Goal: Task Accomplishment & Management: Manage account settings

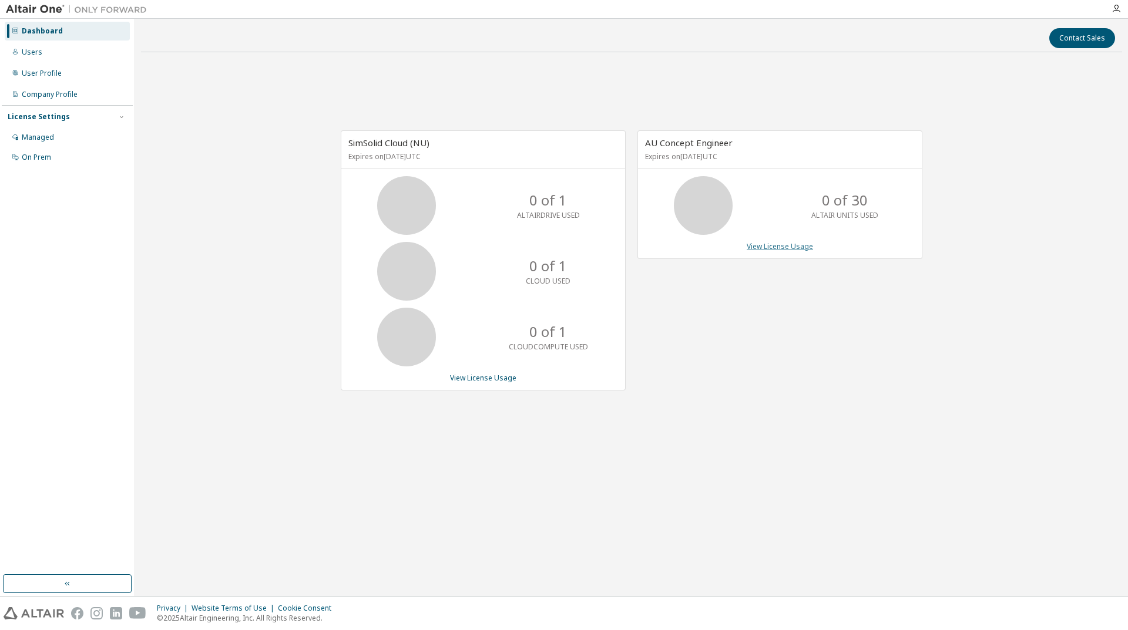
click at [794, 248] on link "View License Usage" at bounding box center [779, 246] width 66 height 10
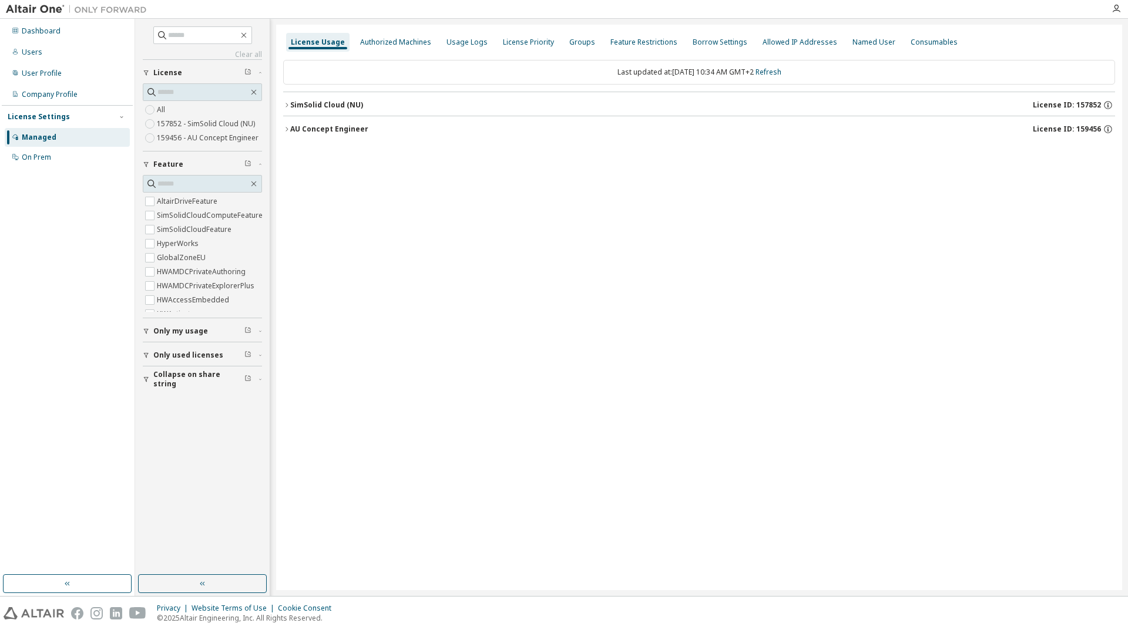
click at [283, 132] on div "License Usage Authorized Machines Usage Logs License Priority Groups Feature Re…" at bounding box center [699, 308] width 846 height 566
click at [285, 129] on icon "button" at bounding box center [286, 129] width 7 height 7
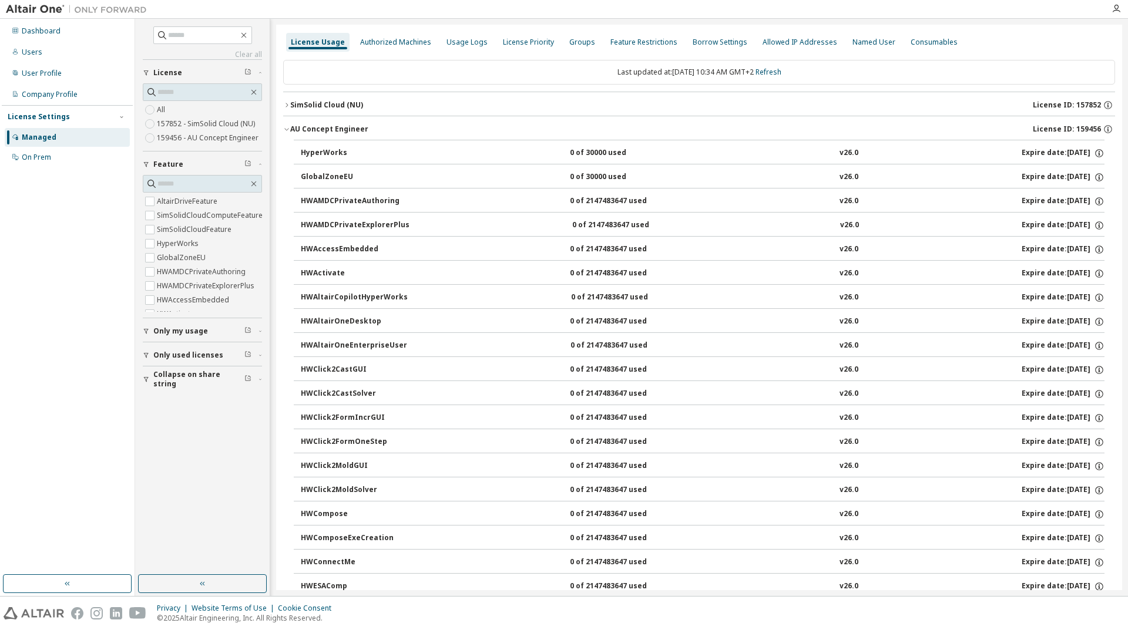
click at [287, 129] on icon "button" at bounding box center [286, 129] width 7 height 7
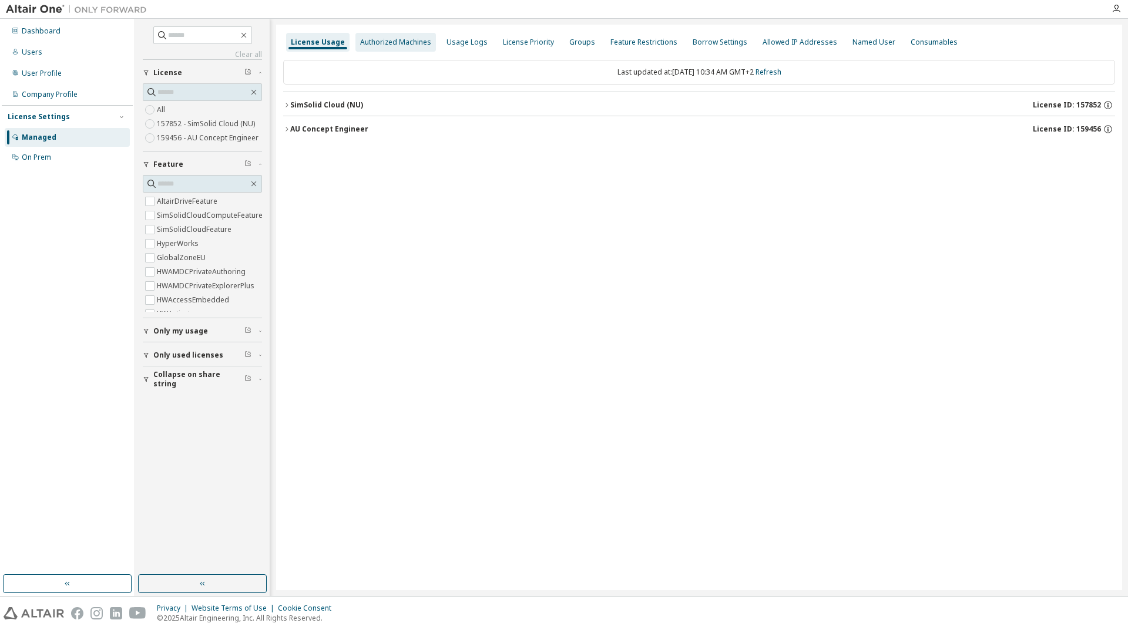
click at [385, 42] on div "Authorized Machines" at bounding box center [395, 42] width 71 height 9
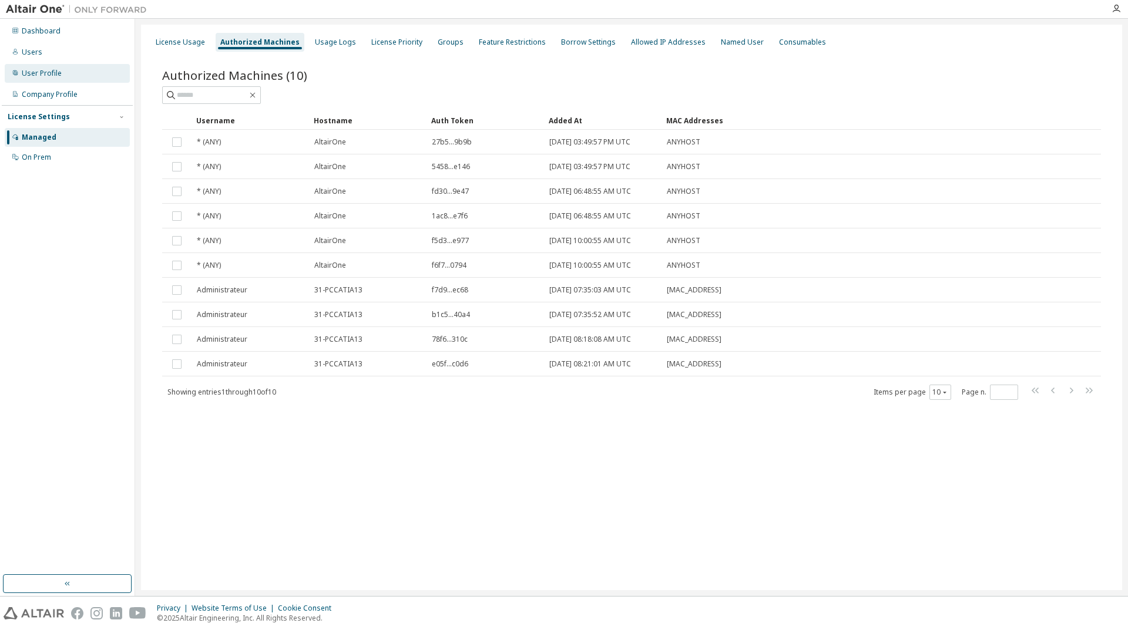
click at [41, 77] on div "User Profile" at bounding box center [42, 73] width 40 height 9
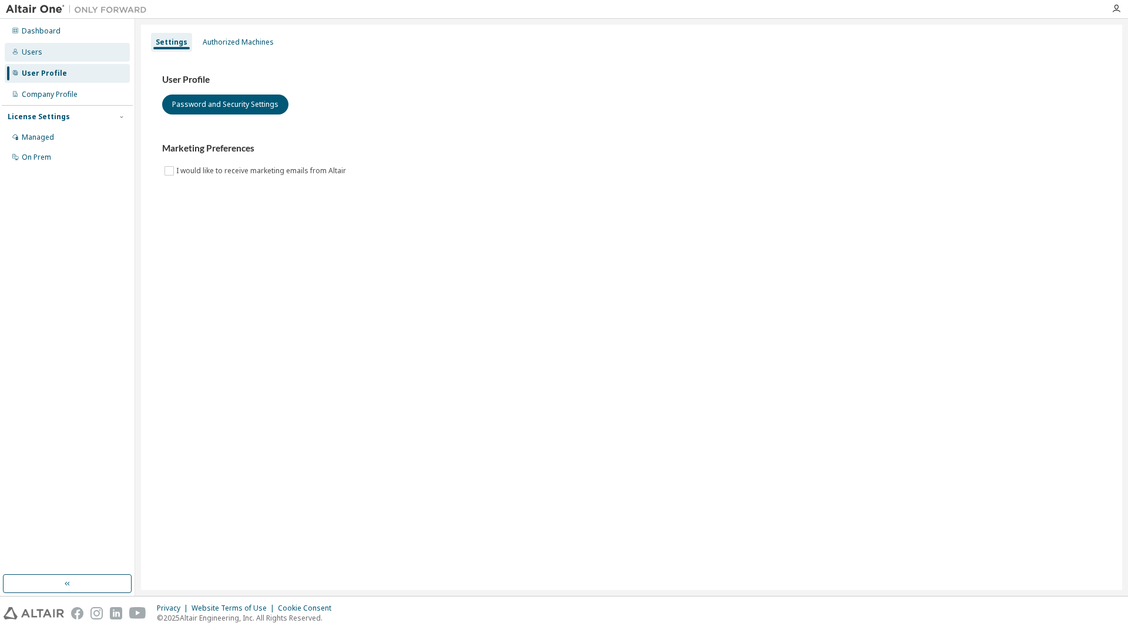
click at [35, 49] on div "Users" at bounding box center [32, 52] width 21 height 9
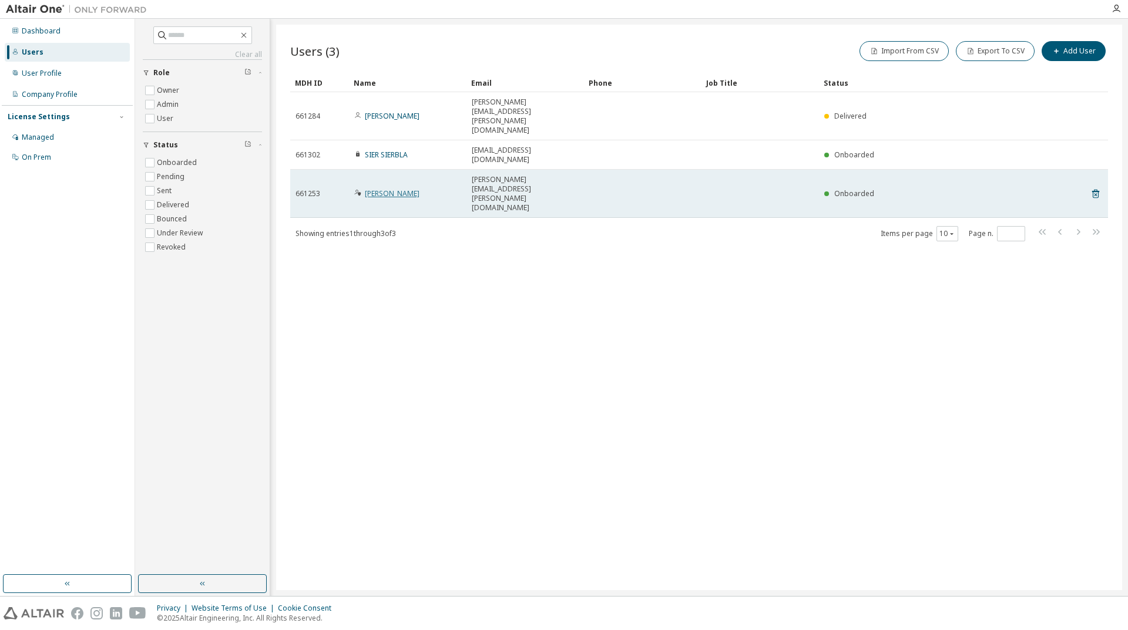
click at [409, 189] on link "[PERSON_NAME]" at bounding box center [392, 194] width 55 height 10
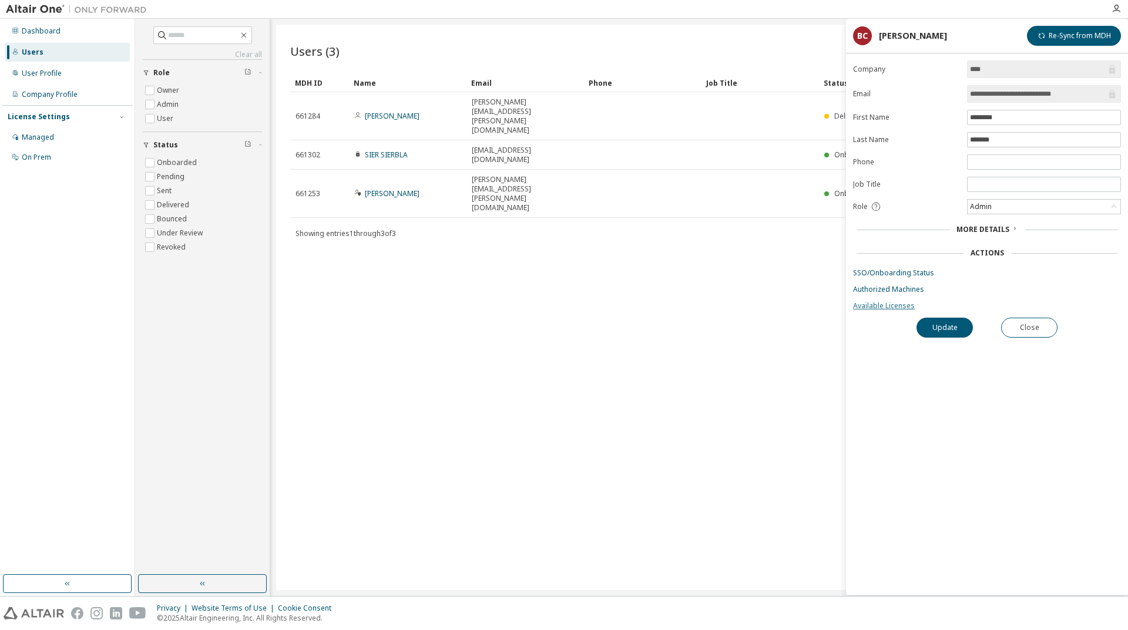
click at [891, 305] on link "Available Licenses" at bounding box center [987, 305] width 268 height 9
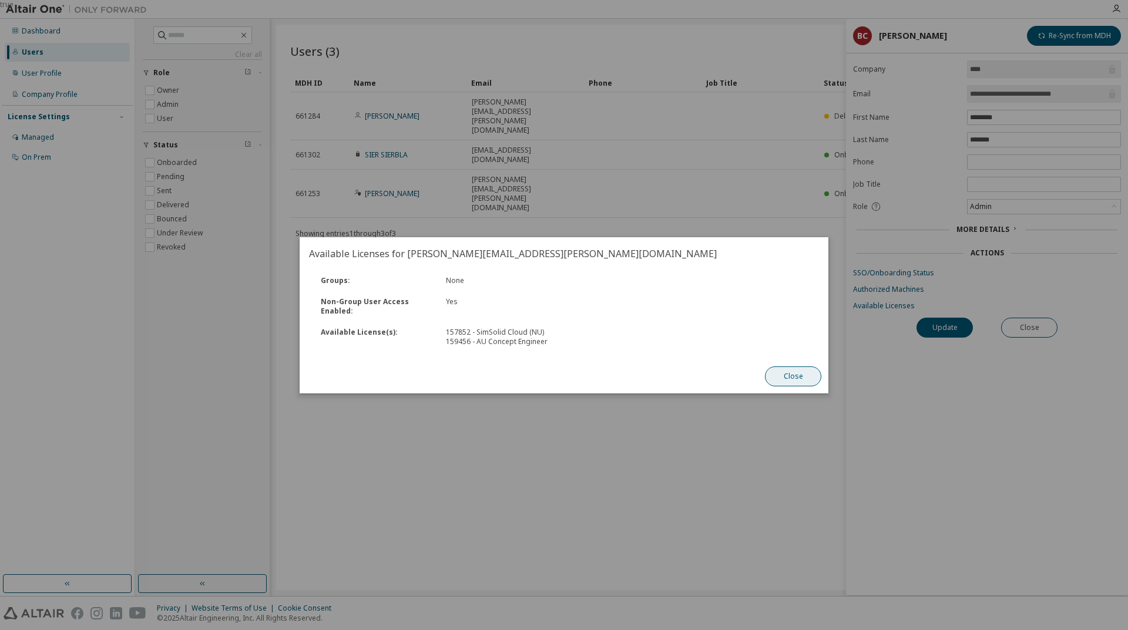
click at [799, 377] on button "Close" at bounding box center [793, 376] width 56 height 20
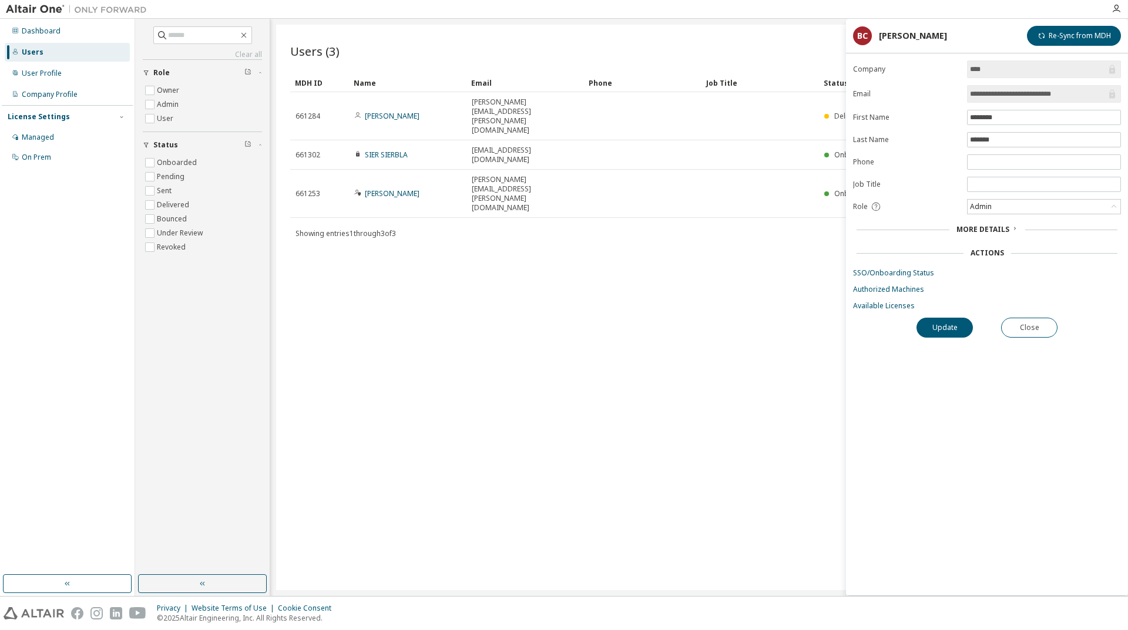
drag, startPoint x: 378, startPoint y: 144, endPoint x: 332, endPoint y: 221, distance: 89.5
click at [338, 237] on div "Users (3) Import From CSV Export To CSV Add User Clear Load Save Save As Field …" at bounding box center [699, 308] width 846 height 566
click at [43, 136] on div "Managed" at bounding box center [38, 137] width 32 height 9
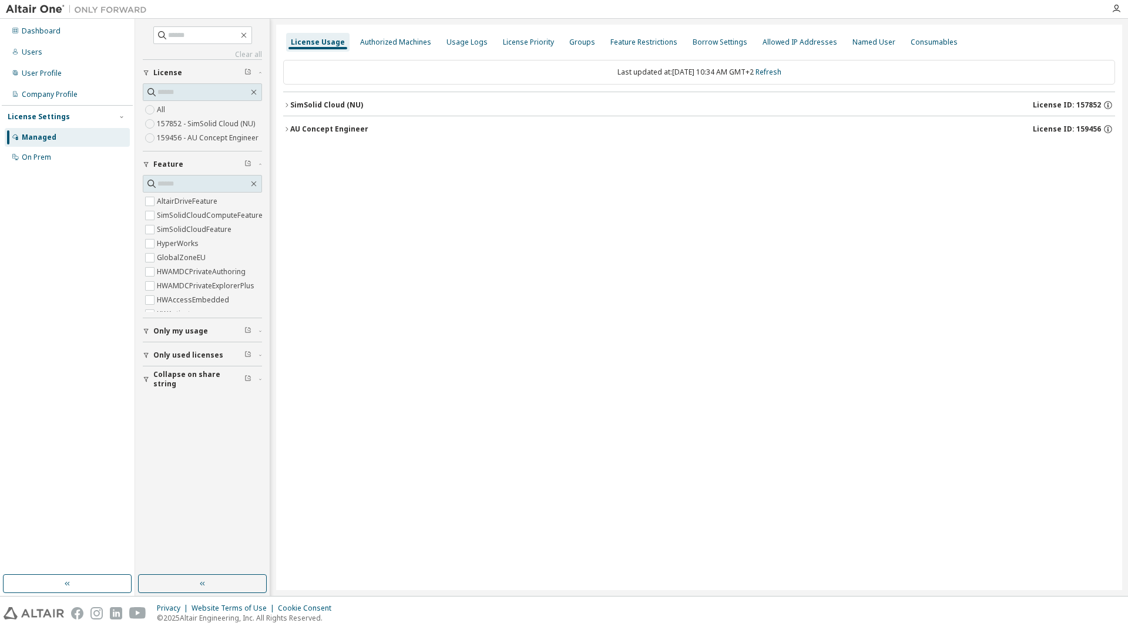
click at [207, 135] on label "159456 - AU Concept Engineer" at bounding box center [209, 138] width 104 height 14
click at [564, 45] on div "Groups" at bounding box center [581, 42] width 35 height 19
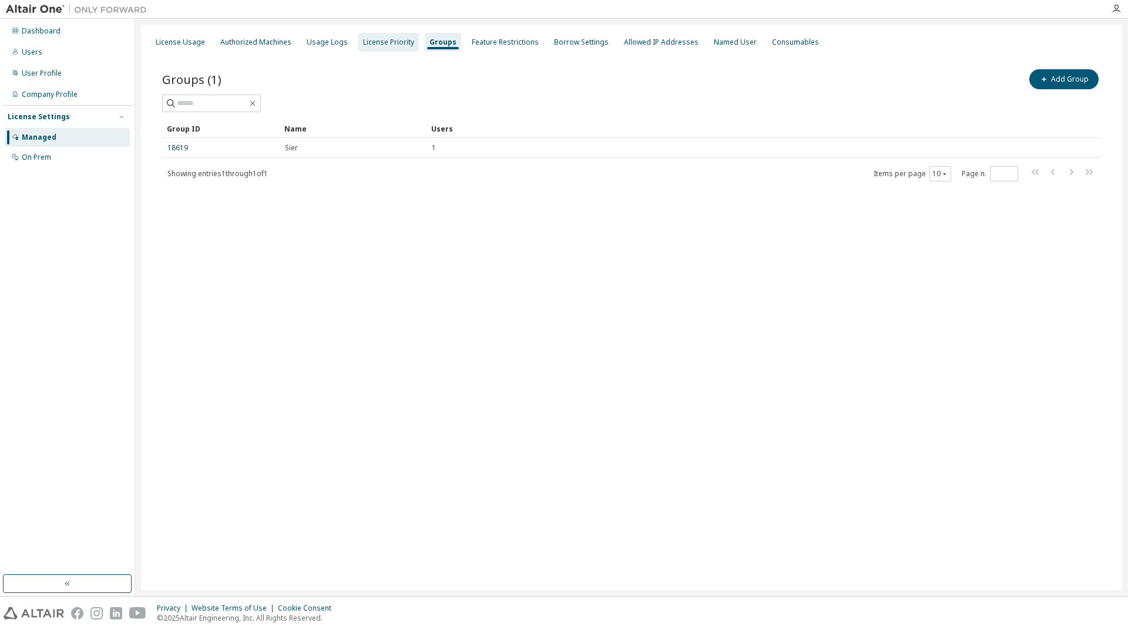
click at [378, 39] on div "License Priority" at bounding box center [388, 42] width 51 height 9
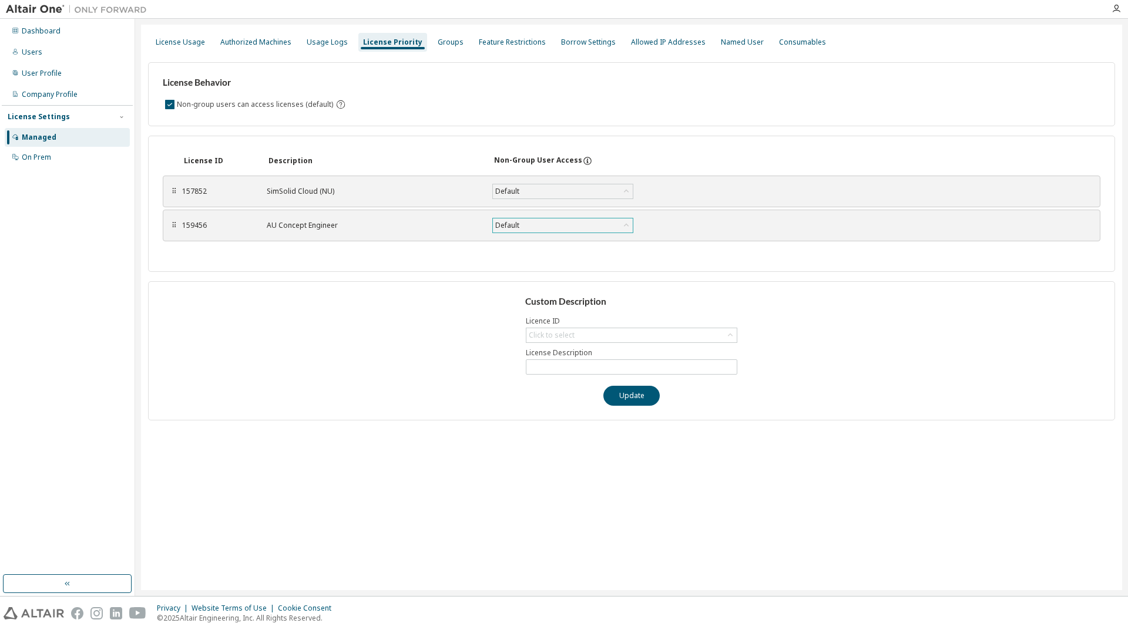
click at [547, 223] on div "Default" at bounding box center [563, 225] width 140 height 14
click at [415, 221] on div "AU Concept Engineer" at bounding box center [372, 225] width 211 height 9
click at [300, 228] on div "AU Concept Engineer" at bounding box center [372, 225] width 211 height 9
click at [174, 226] on div "⠿" at bounding box center [173, 225] width 7 height 9
click at [293, 338] on div "Custom Description Licence ID Click to select License Description Update" at bounding box center [631, 350] width 967 height 139
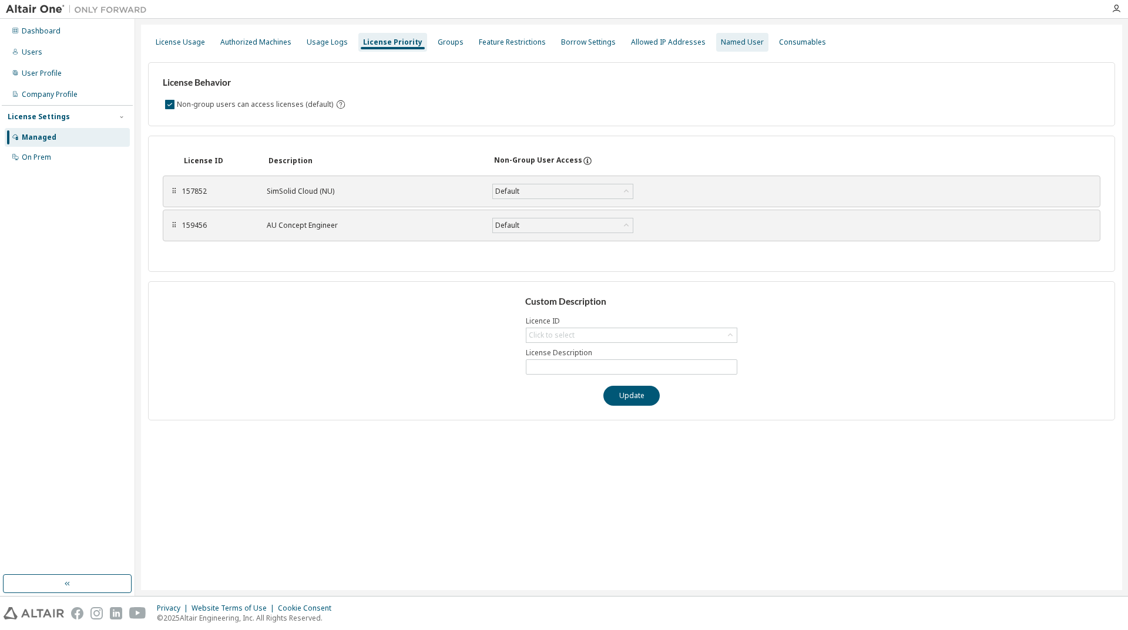
click at [721, 46] on div "Named User" at bounding box center [742, 42] width 43 height 9
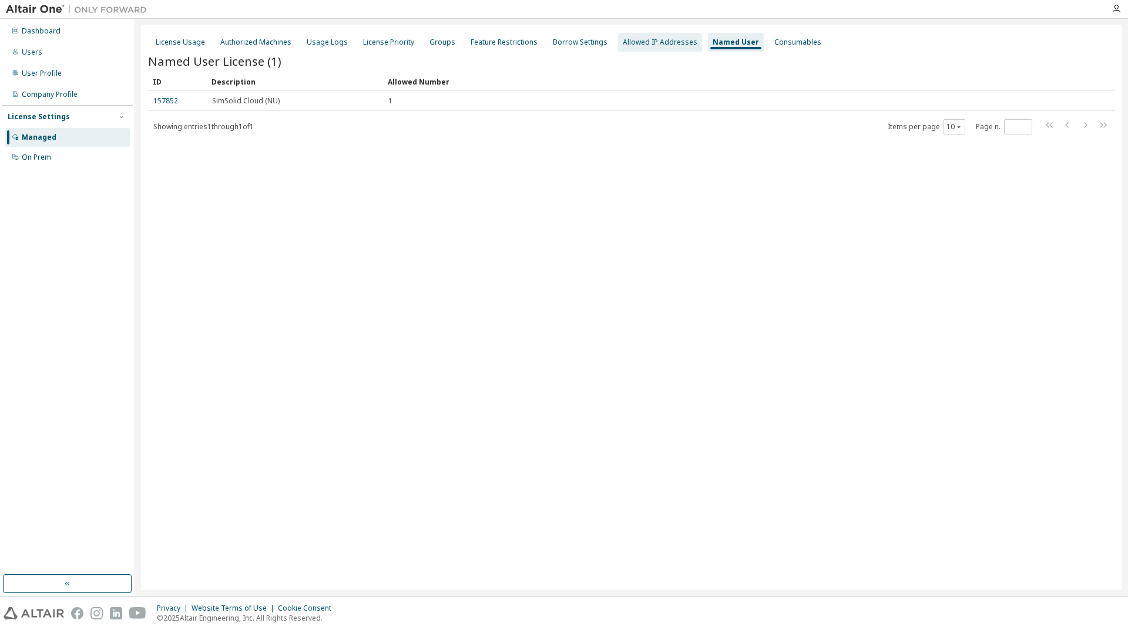
click at [650, 41] on div "Allowed IP Addresses" at bounding box center [660, 42] width 75 height 9
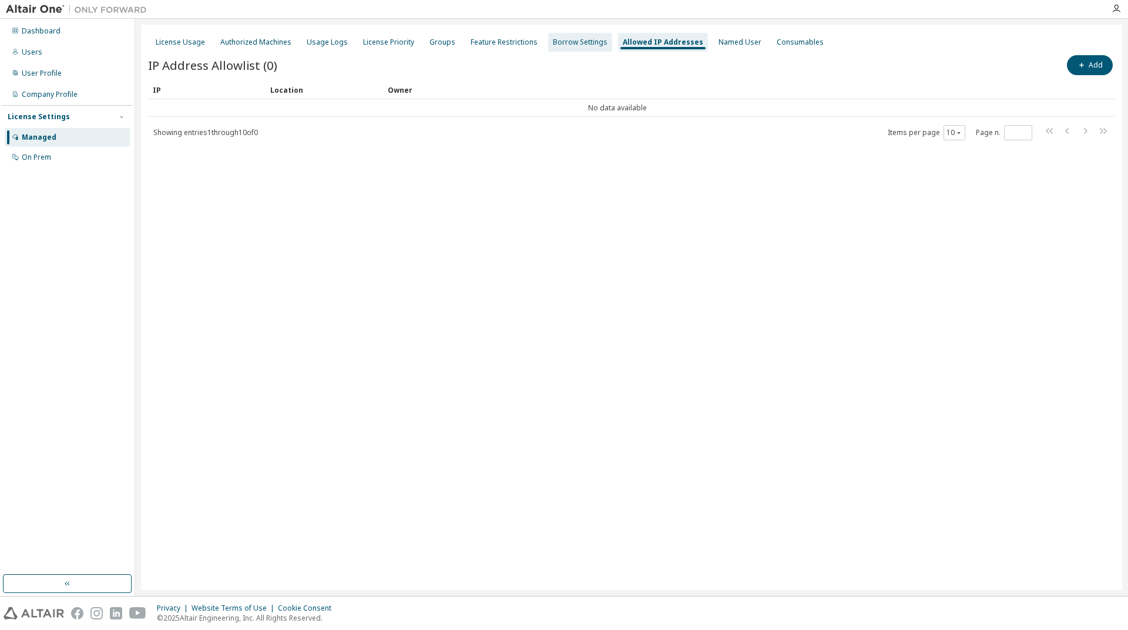
click at [563, 43] on div "Borrow Settings" at bounding box center [580, 42] width 55 height 9
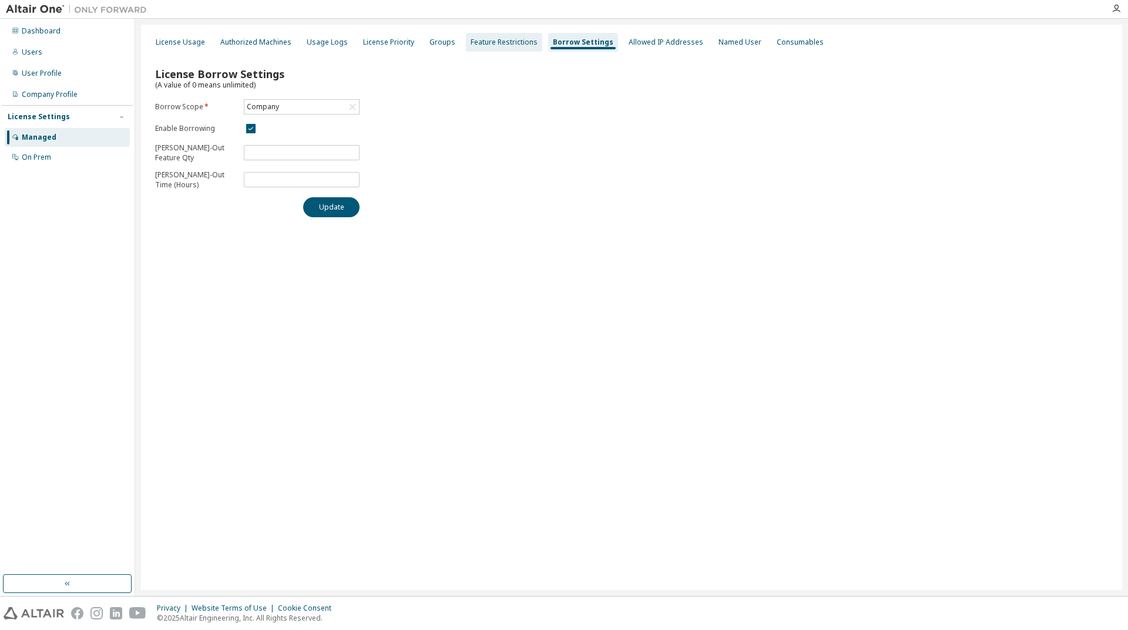
click at [480, 39] on div "Feature Restrictions" at bounding box center [503, 42] width 67 height 9
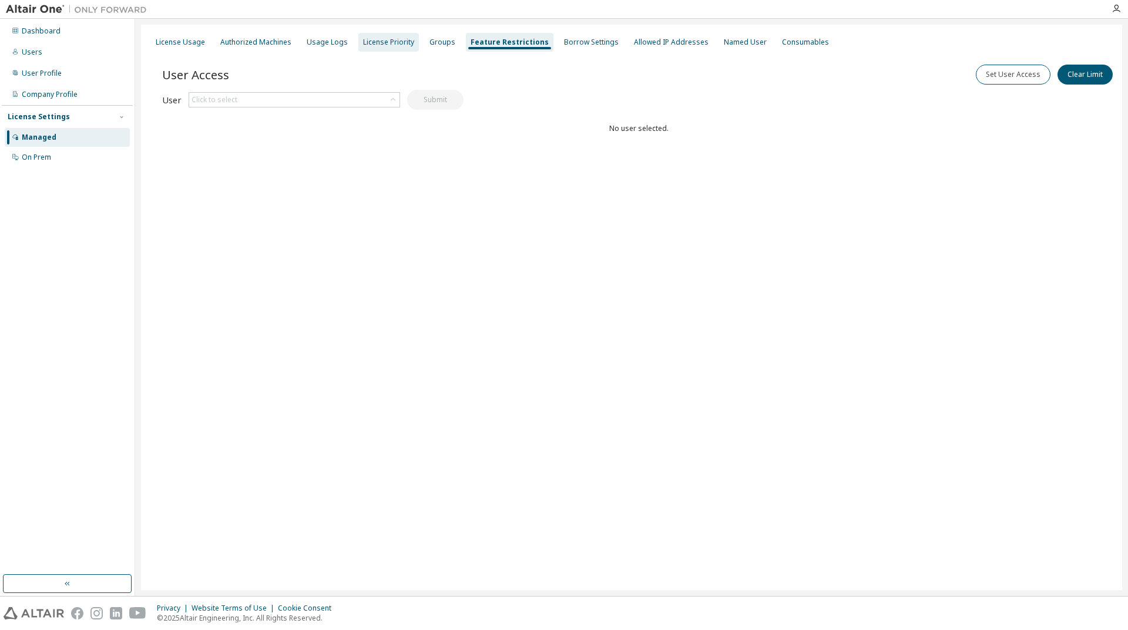
click at [367, 44] on div "License Priority" at bounding box center [388, 42] width 51 height 9
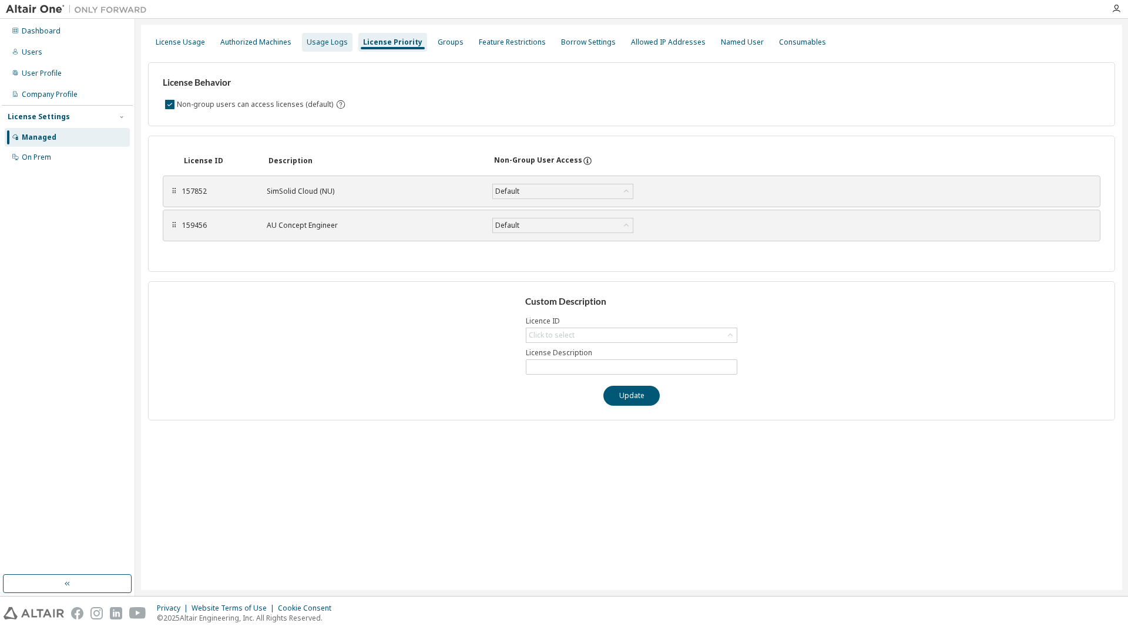
click at [322, 36] on div "Usage Logs" at bounding box center [327, 42] width 51 height 19
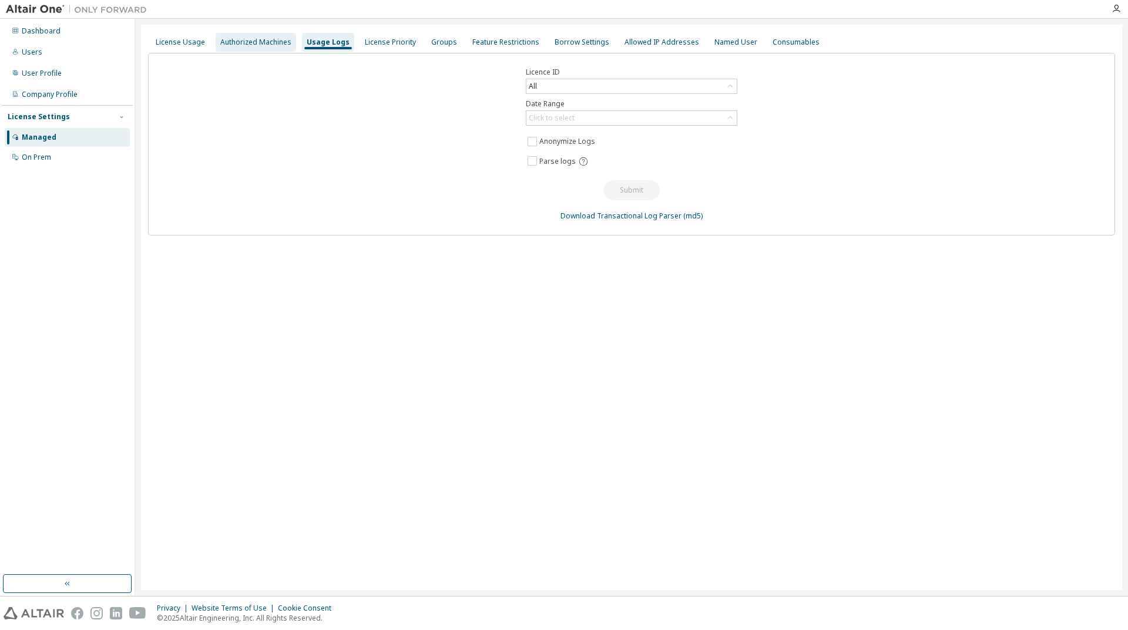
click at [253, 42] on div "Authorized Machines" at bounding box center [255, 42] width 71 height 9
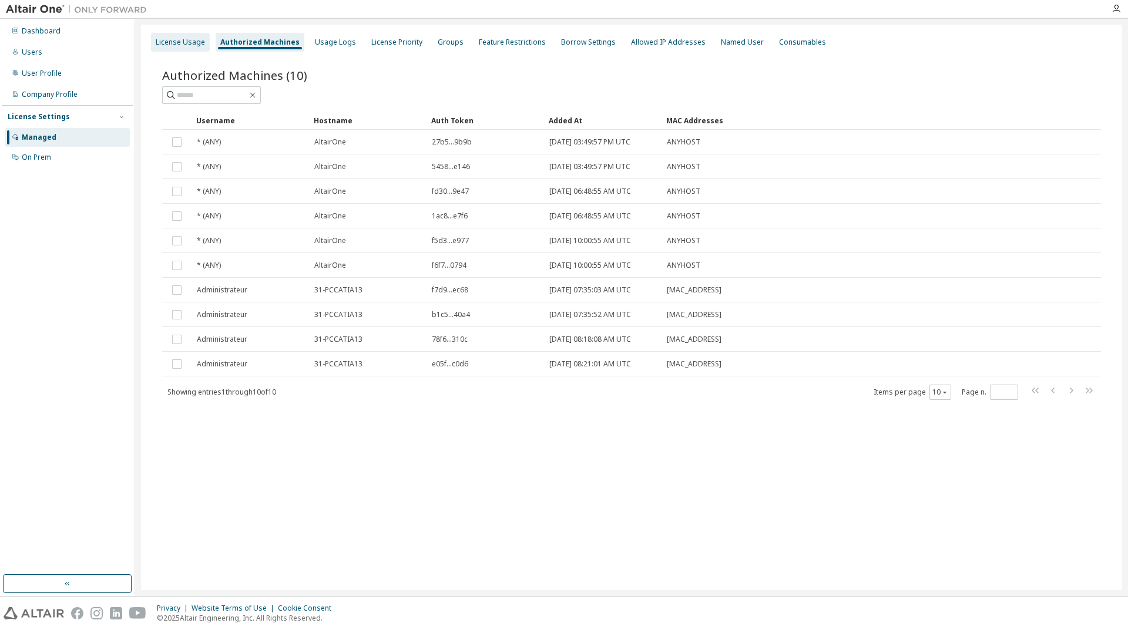
click at [183, 43] on div "License Usage" at bounding box center [180, 42] width 49 height 9
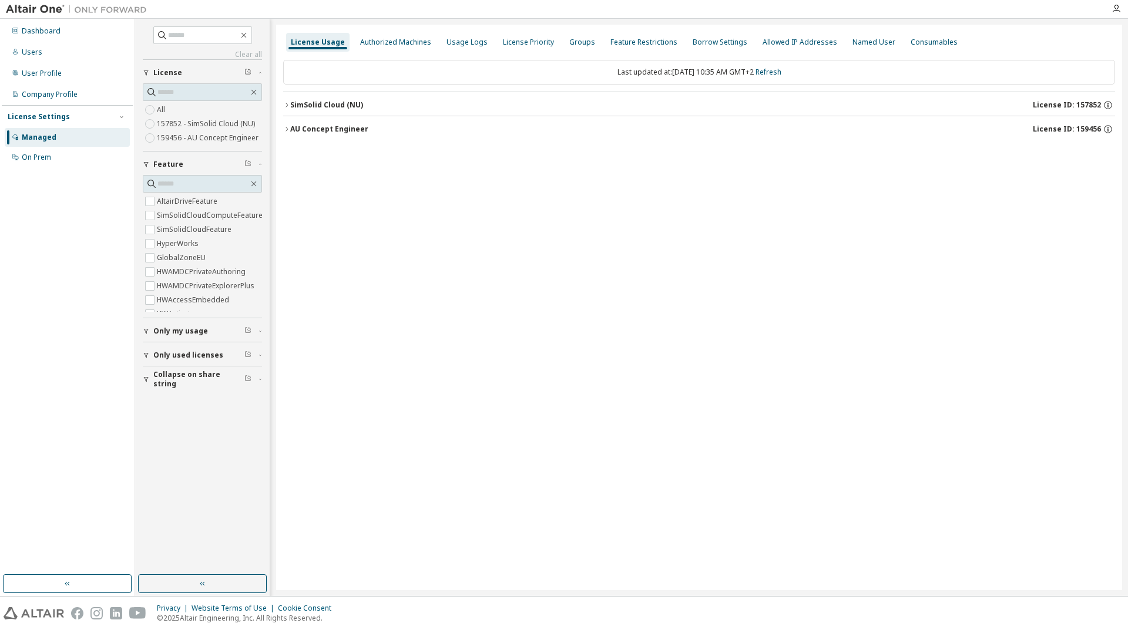
click at [287, 130] on icon "button" at bounding box center [286, 129] width 2 height 4
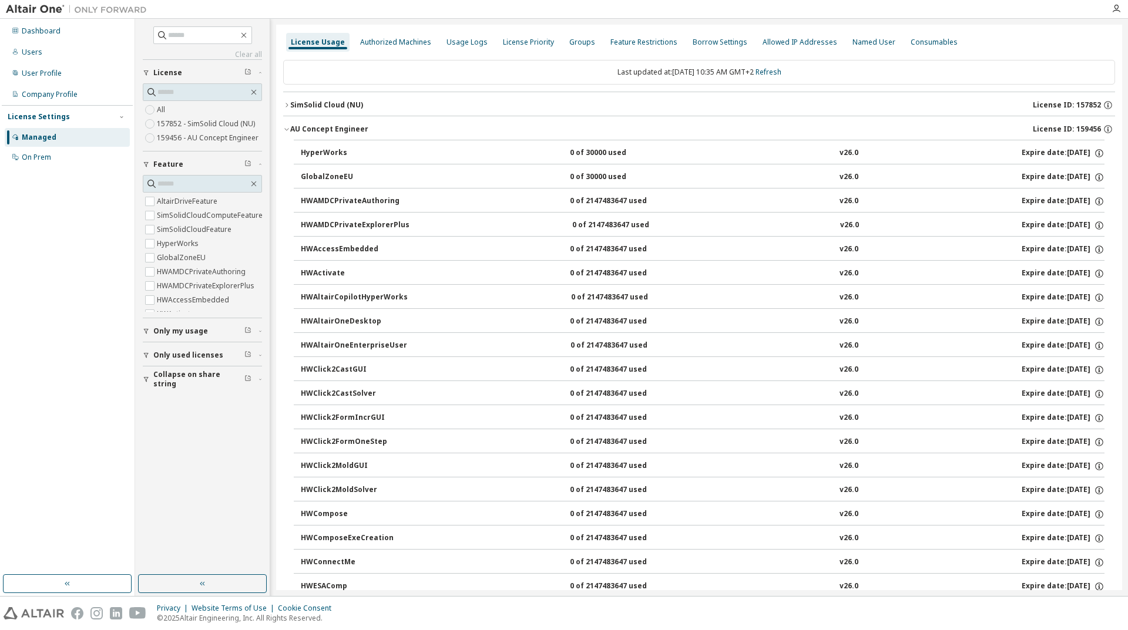
click at [287, 130] on icon "button" at bounding box center [286, 130] width 4 height 2
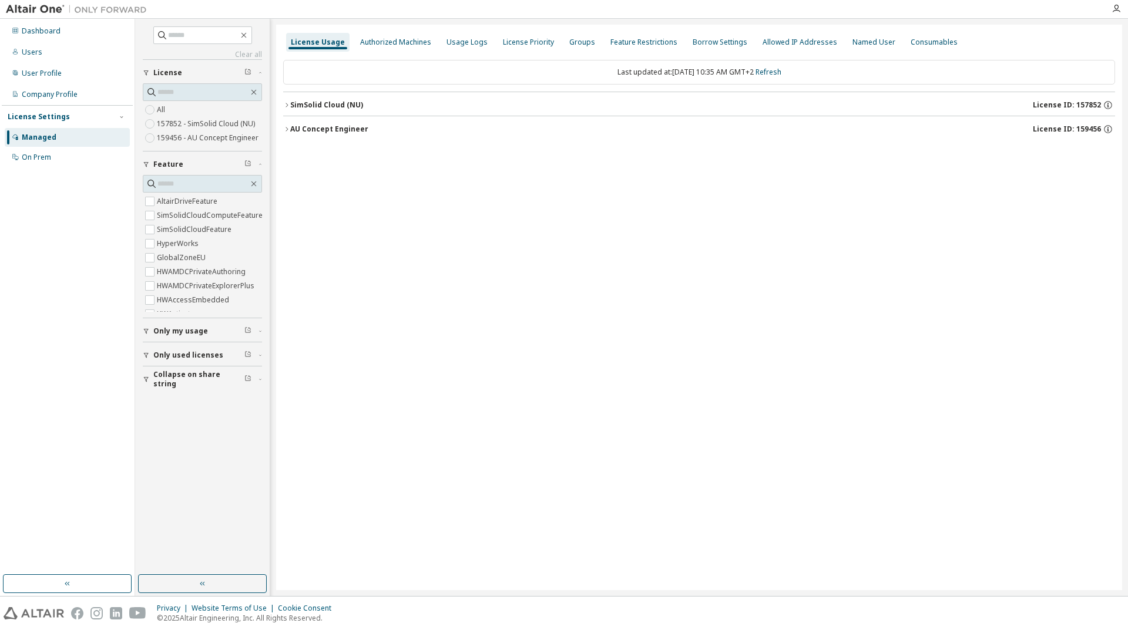
click at [19, 140] on div "Managed" at bounding box center [67, 137] width 125 height 19
drag, startPoint x: 19, startPoint y: 140, endPoint x: 419, endPoint y: 230, distance: 410.5
click at [419, 229] on div "License Usage Authorized Machines Usage Logs License Priority Groups Feature Re…" at bounding box center [699, 308] width 846 height 566
click at [287, 128] on icon "button" at bounding box center [286, 129] width 2 height 4
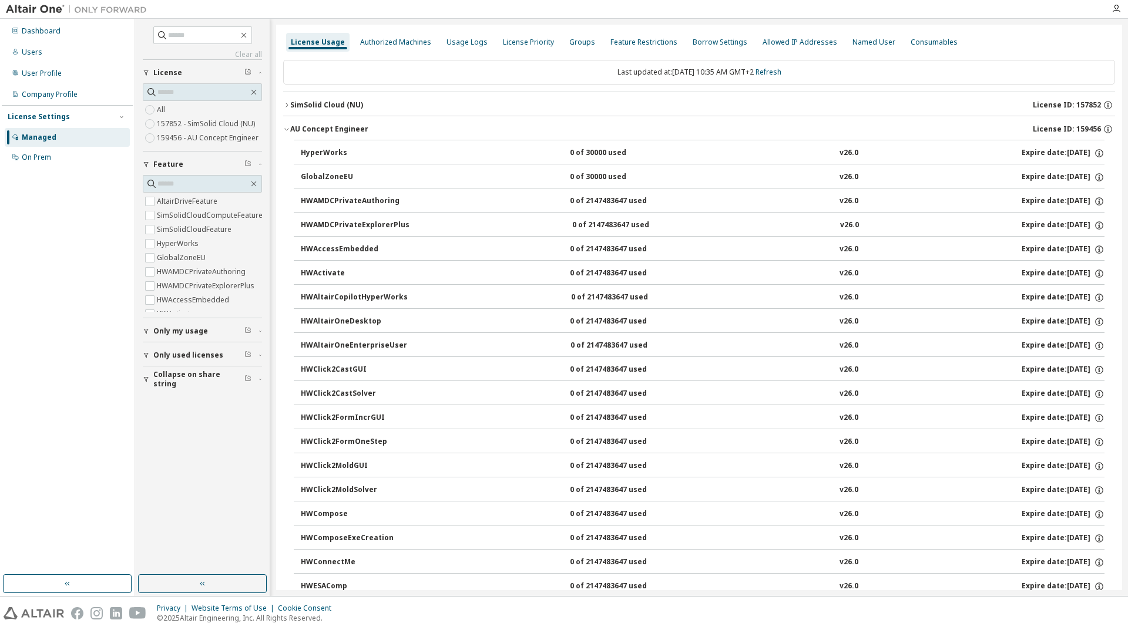
click at [287, 108] on icon "button" at bounding box center [286, 105] width 7 height 7
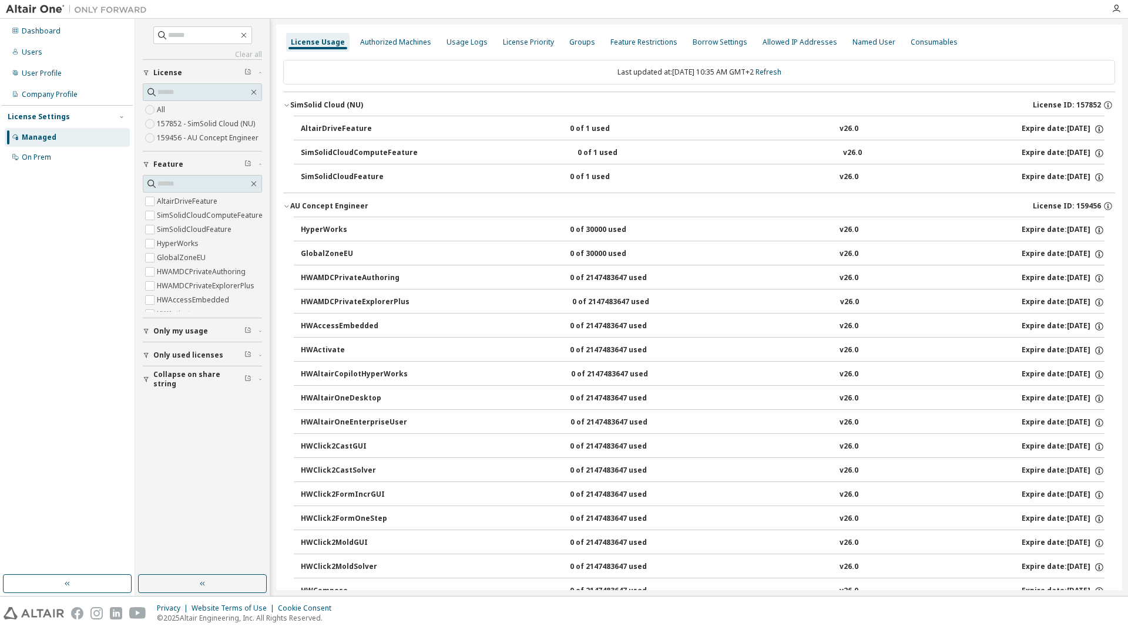
click at [287, 108] on icon "button" at bounding box center [286, 105] width 7 height 7
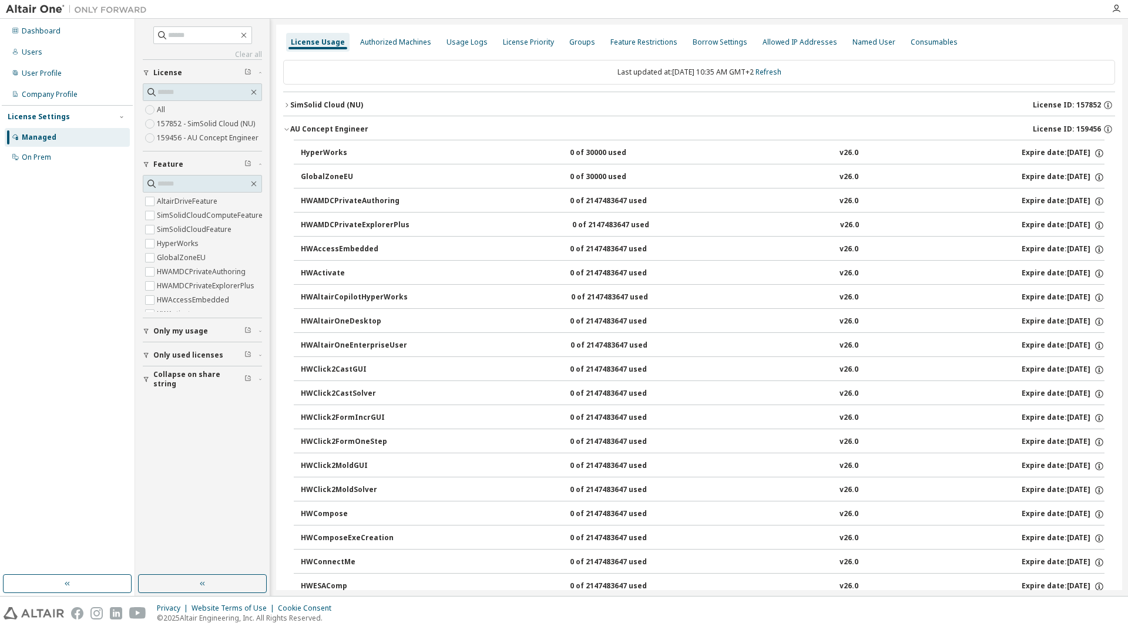
click at [286, 130] on icon "button" at bounding box center [286, 129] width 7 height 7
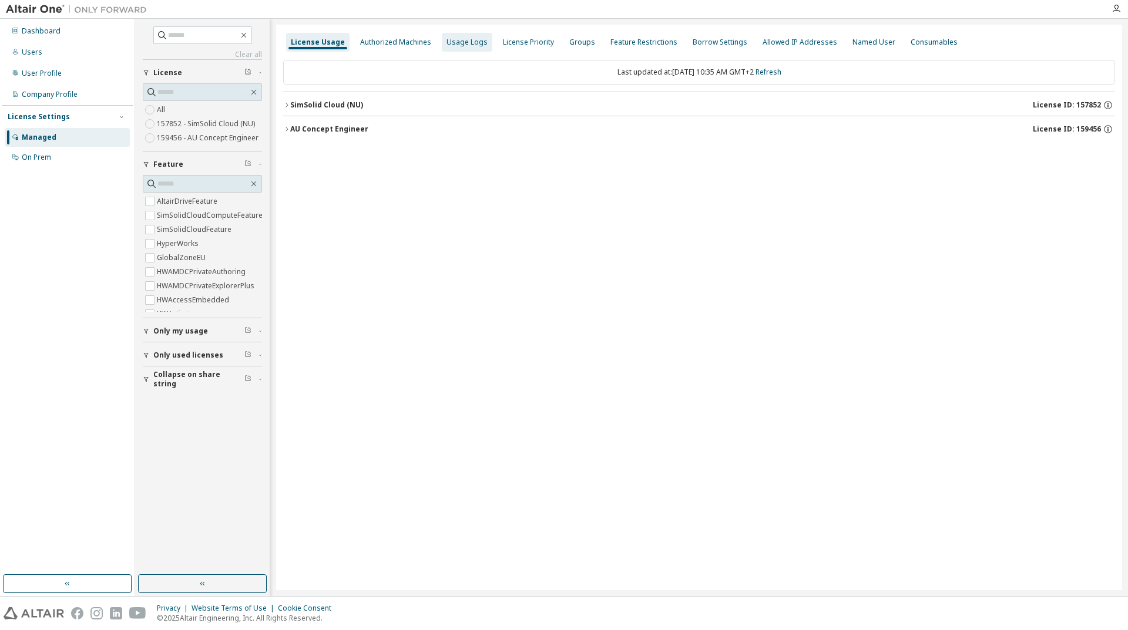
click at [451, 45] on div "Usage Logs" at bounding box center [466, 42] width 41 height 9
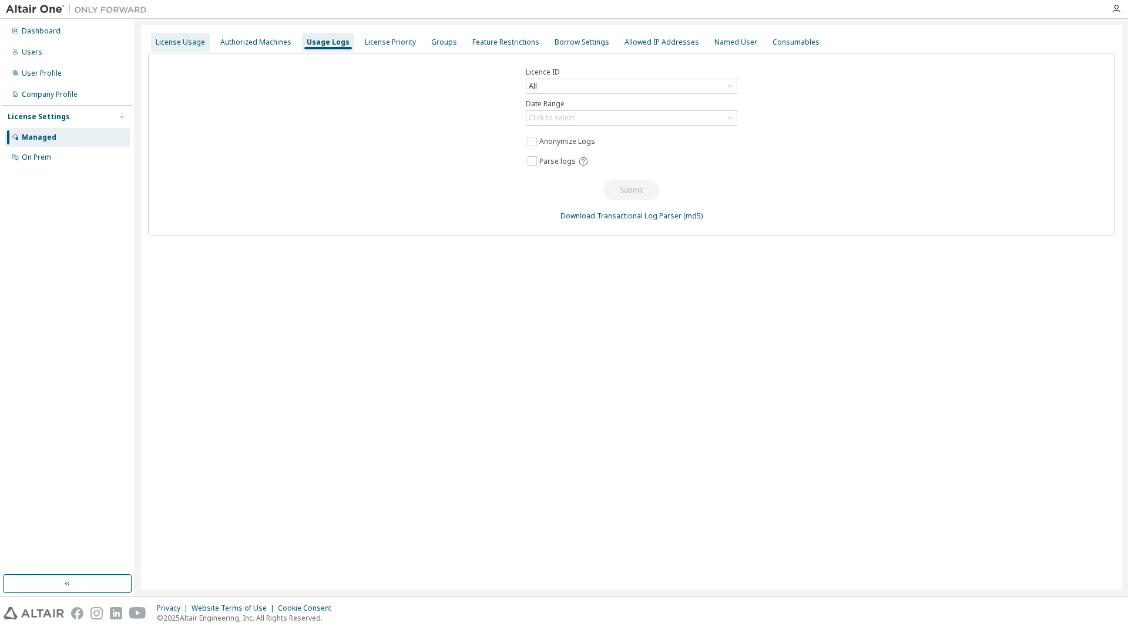
click at [170, 39] on div "License Usage" at bounding box center [180, 42] width 49 height 9
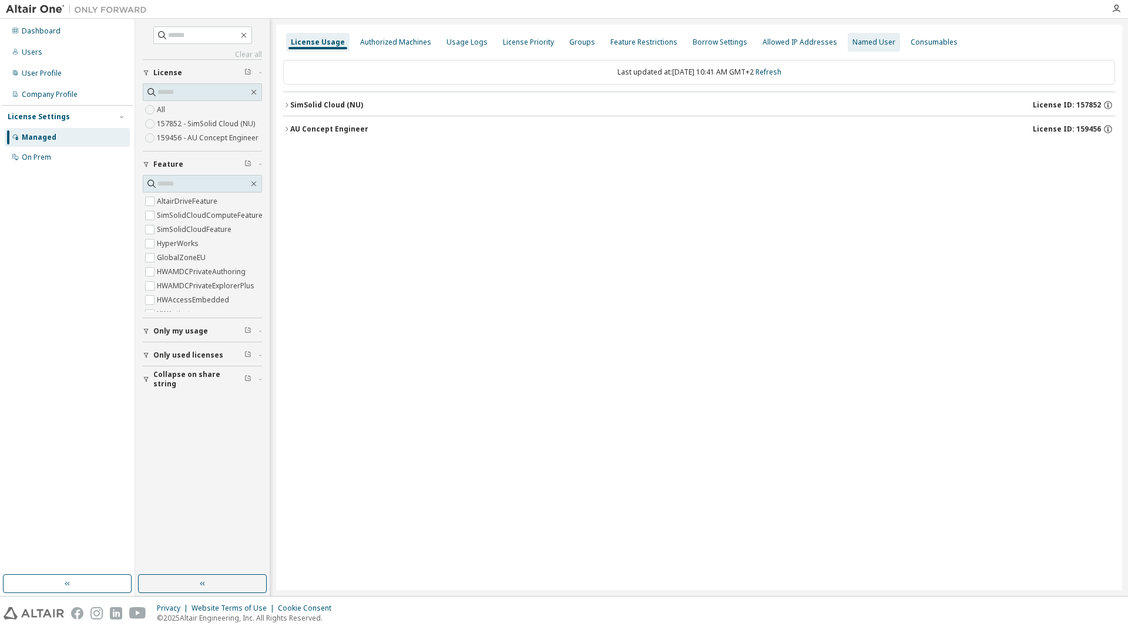
click at [855, 43] on div "Named User" at bounding box center [873, 42] width 43 height 9
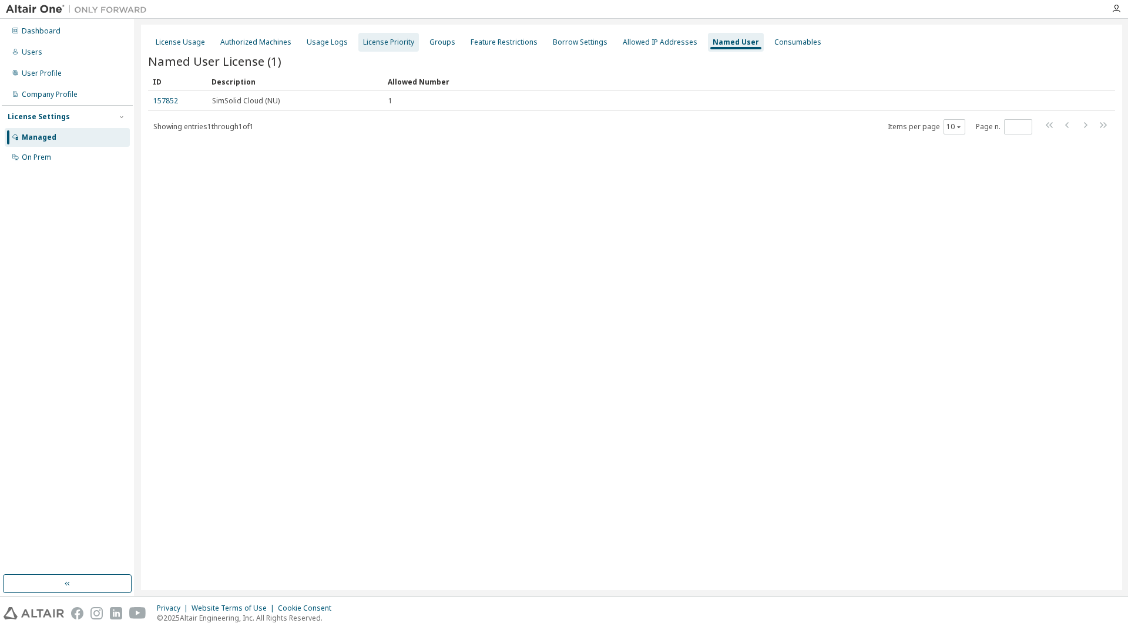
click at [358, 41] on div "License Priority" at bounding box center [388, 42] width 60 height 19
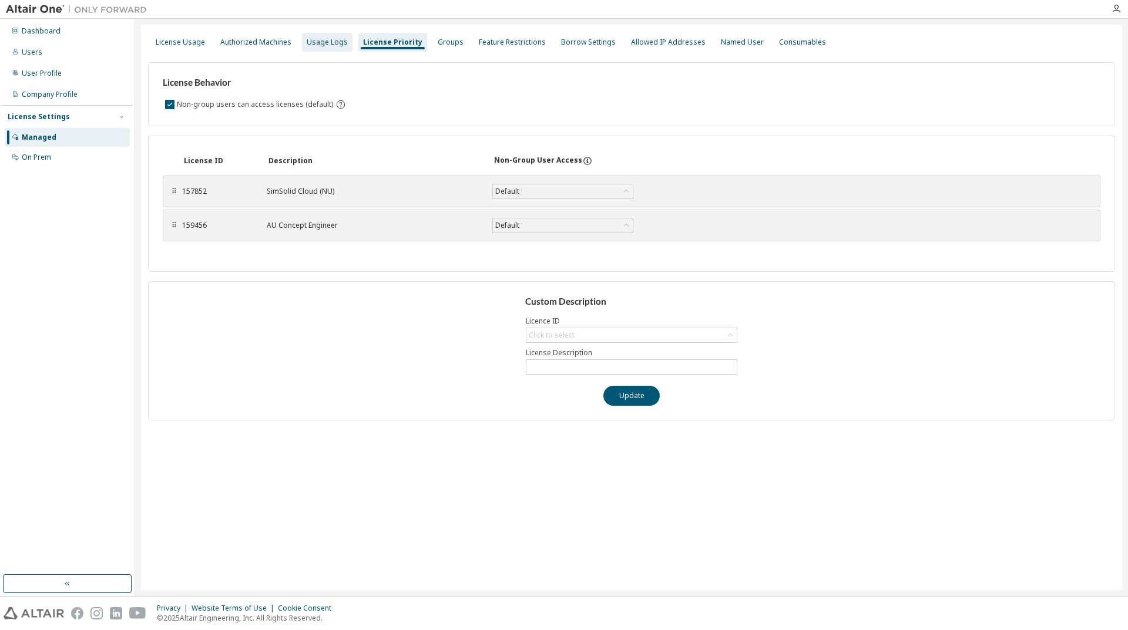
click at [327, 45] on div "Usage Logs" at bounding box center [327, 42] width 41 height 9
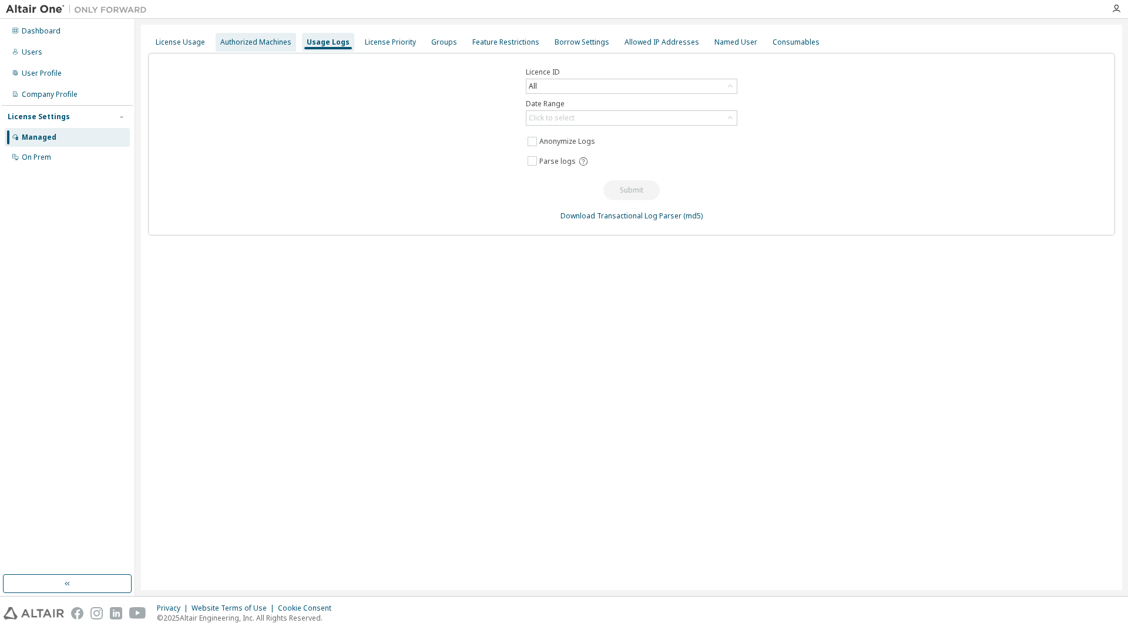
click at [267, 46] on div "Authorized Machines" at bounding box center [255, 42] width 71 height 9
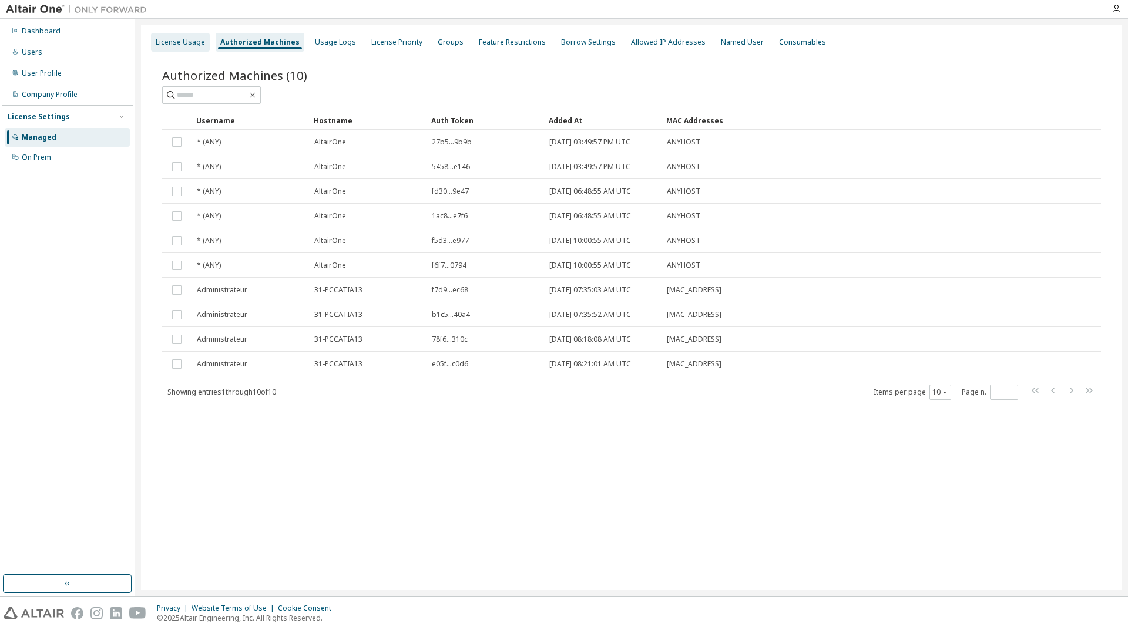
click at [187, 48] on div "License Usage" at bounding box center [180, 42] width 59 height 19
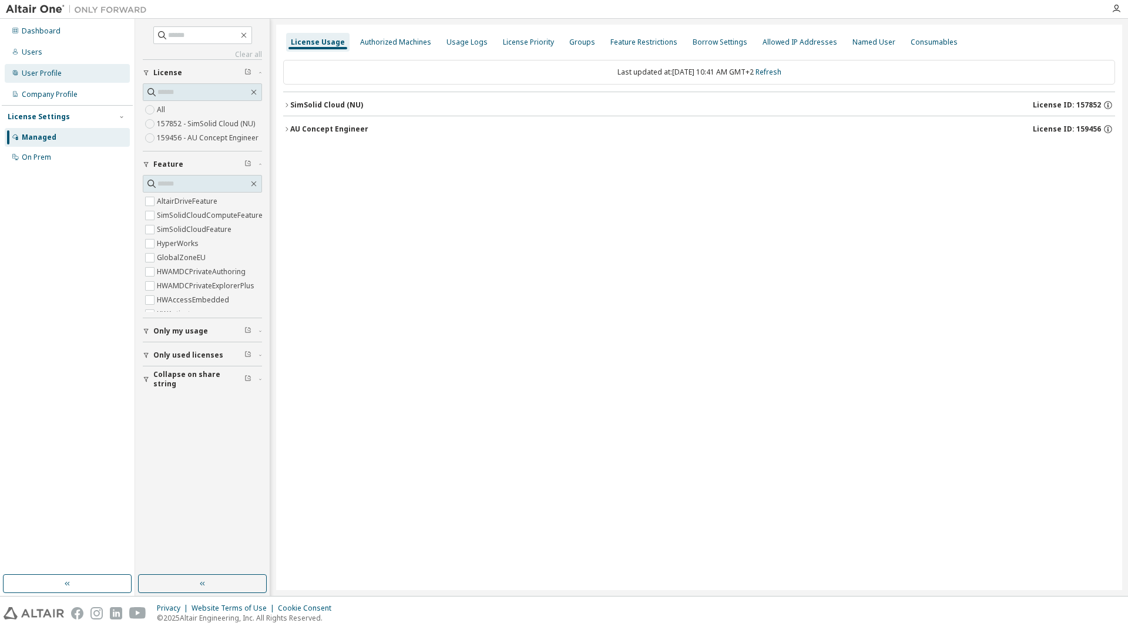
click at [44, 76] on div "User Profile" at bounding box center [42, 73] width 40 height 9
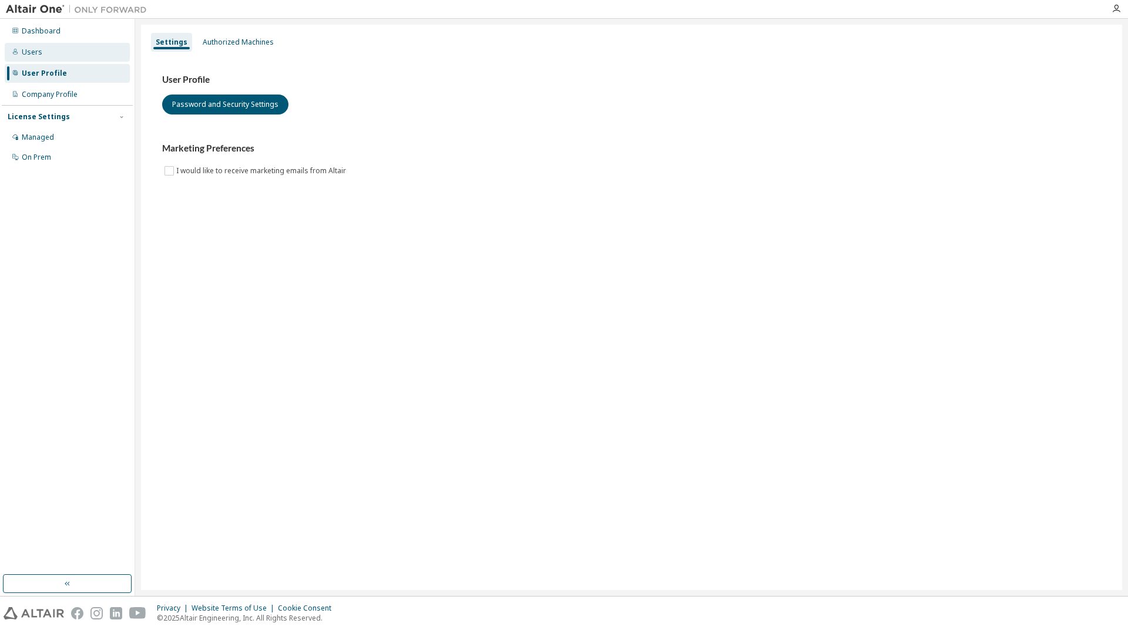
click at [35, 52] on div "Users" at bounding box center [32, 52] width 21 height 9
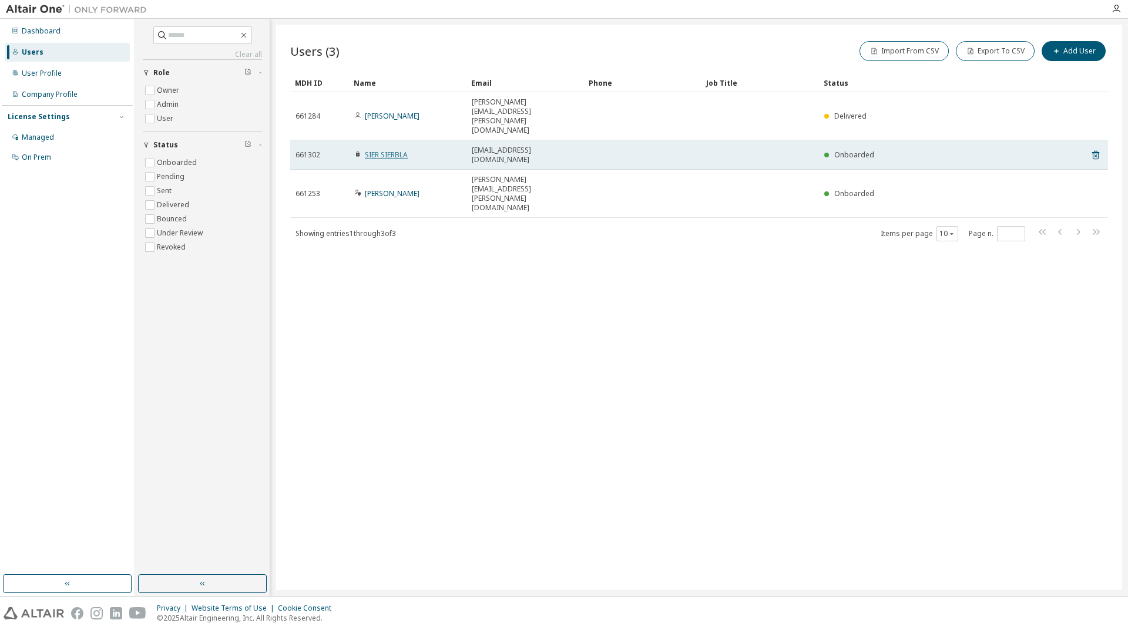
click at [394, 150] on link "SIER SIERBLA" at bounding box center [386, 155] width 43 height 10
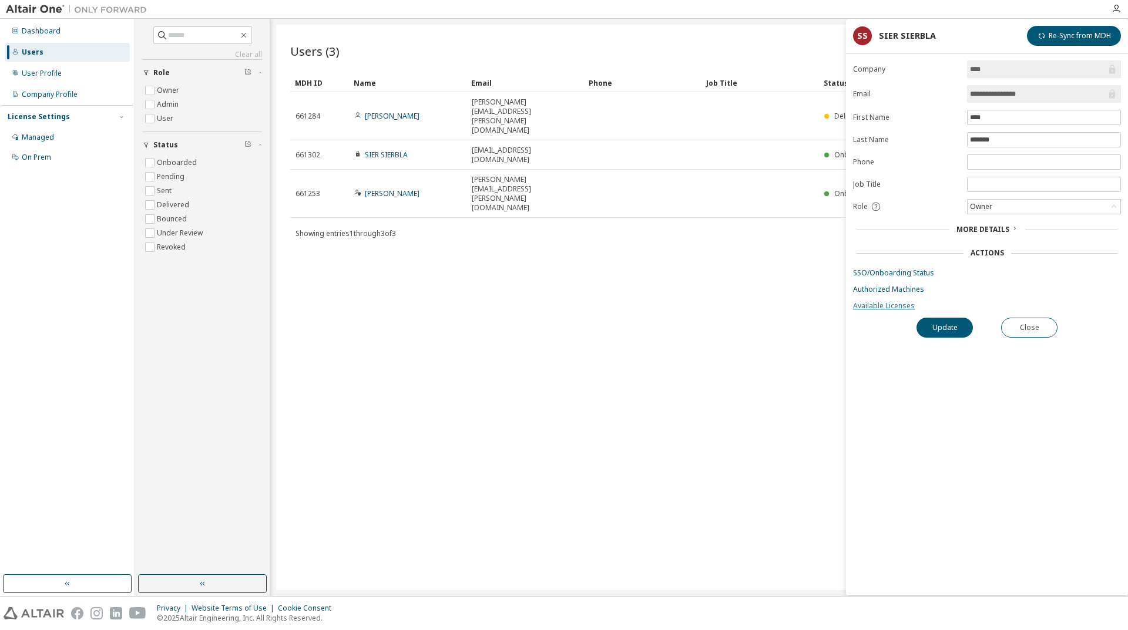
click at [886, 304] on link "Available Licenses" at bounding box center [987, 305] width 268 height 9
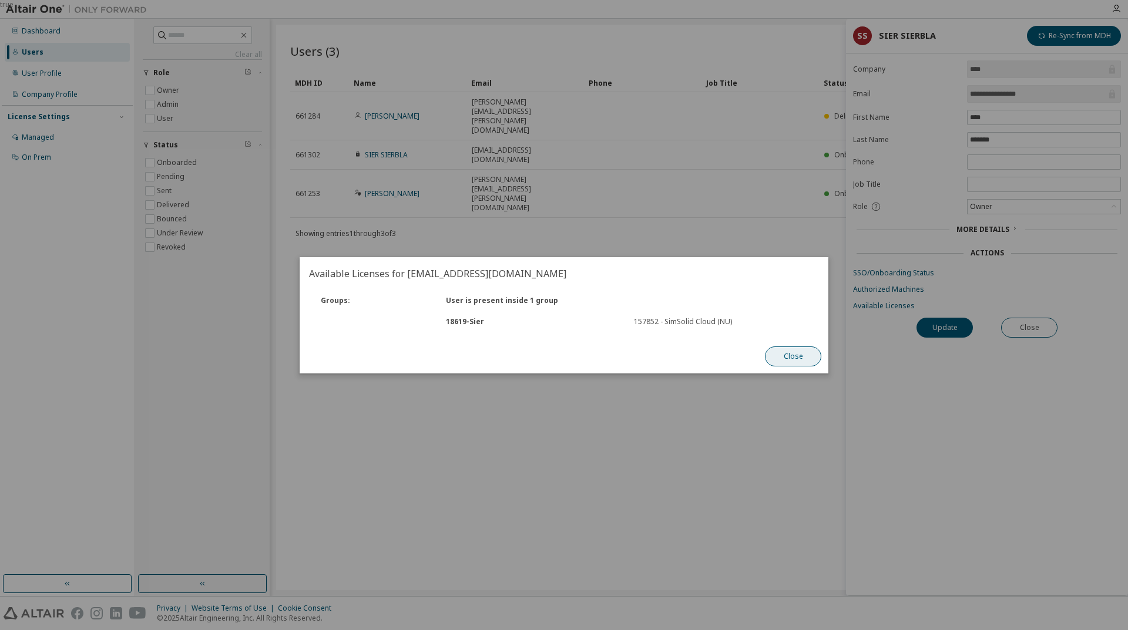
click at [796, 356] on button "Close" at bounding box center [793, 357] width 56 height 20
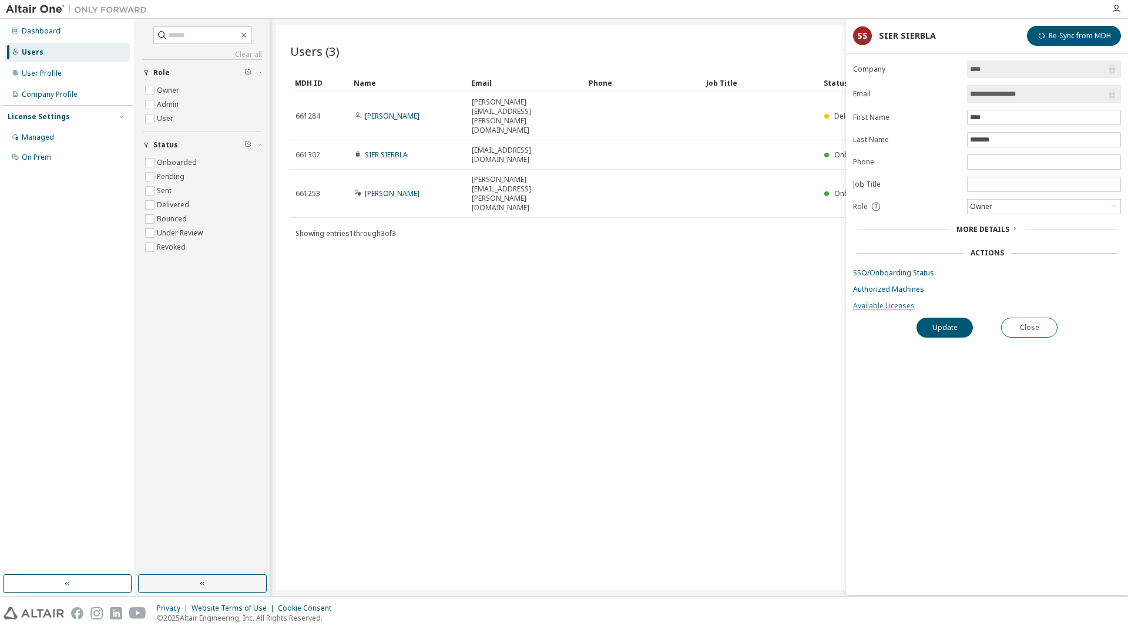
click at [876, 307] on link "Available Licenses" at bounding box center [987, 305] width 268 height 9
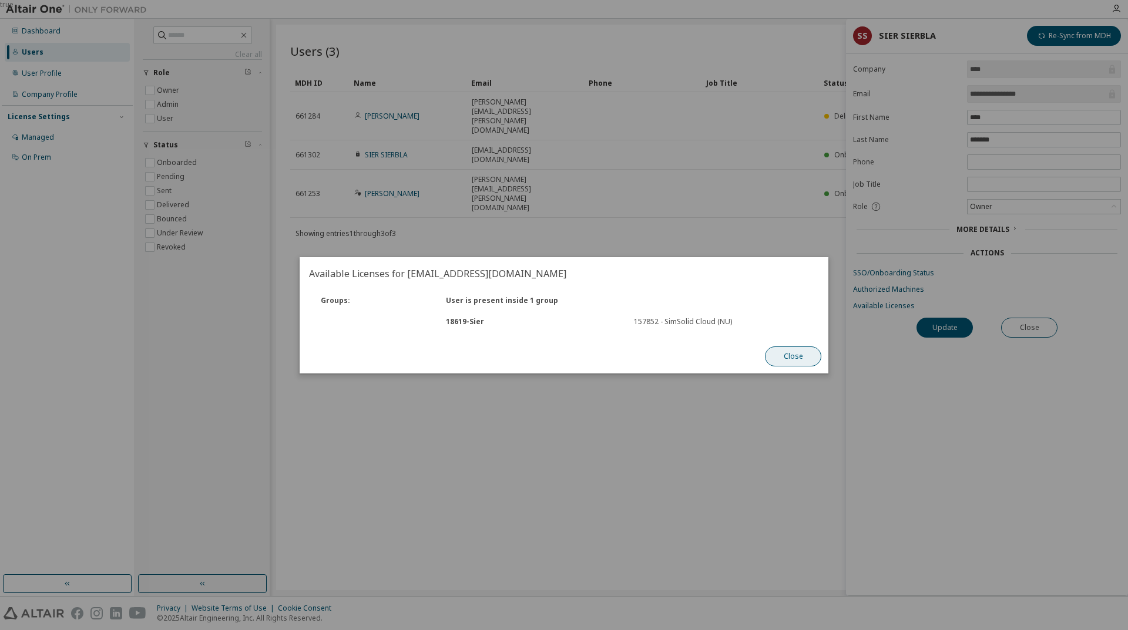
click at [792, 354] on button "Close" at bounding box center [793, 357] width 56 height 20
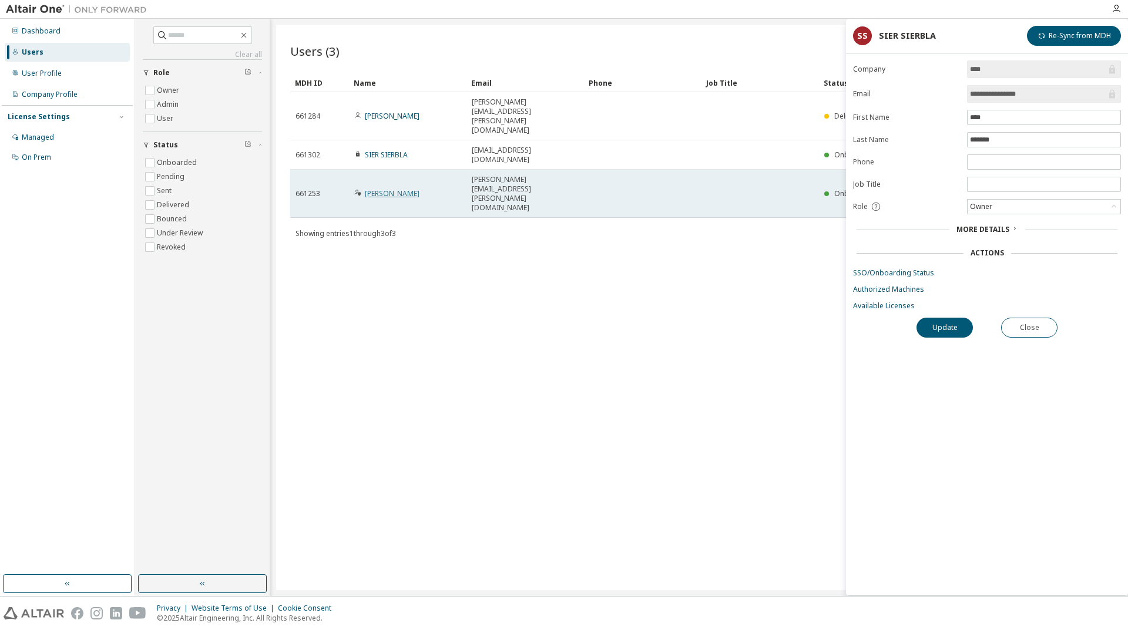
click at [412, 189] on link "[PERSON_NAME]" at bounding box center [392, 194] width 55 height 10
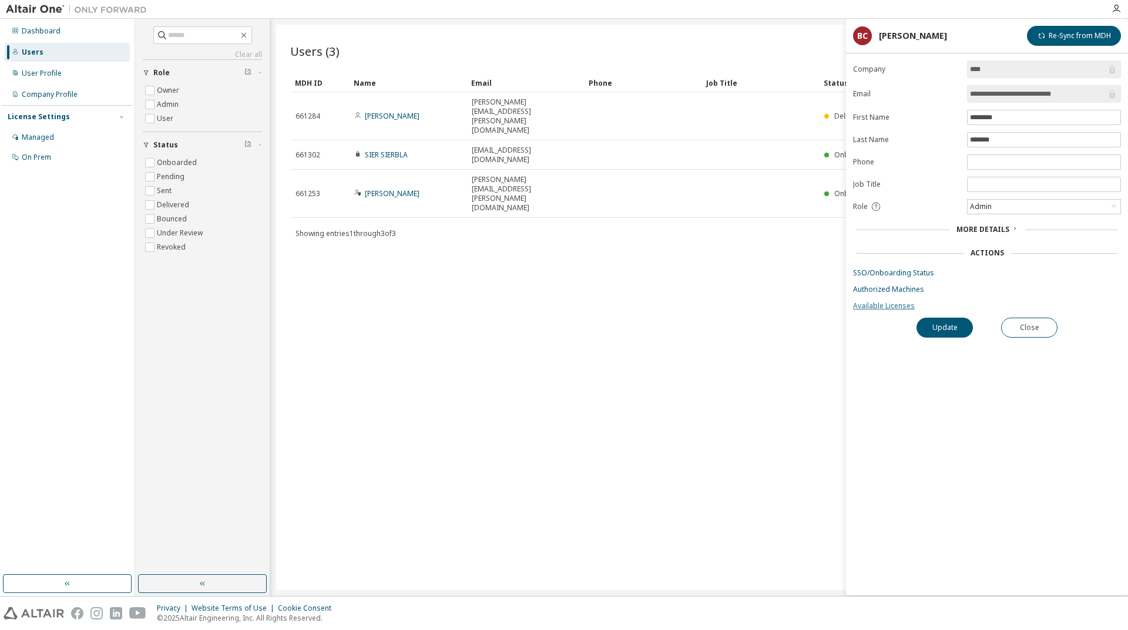
click at [889, 306] on link "Available Licenses" at bounding box center [987, 305] width 268 height 9
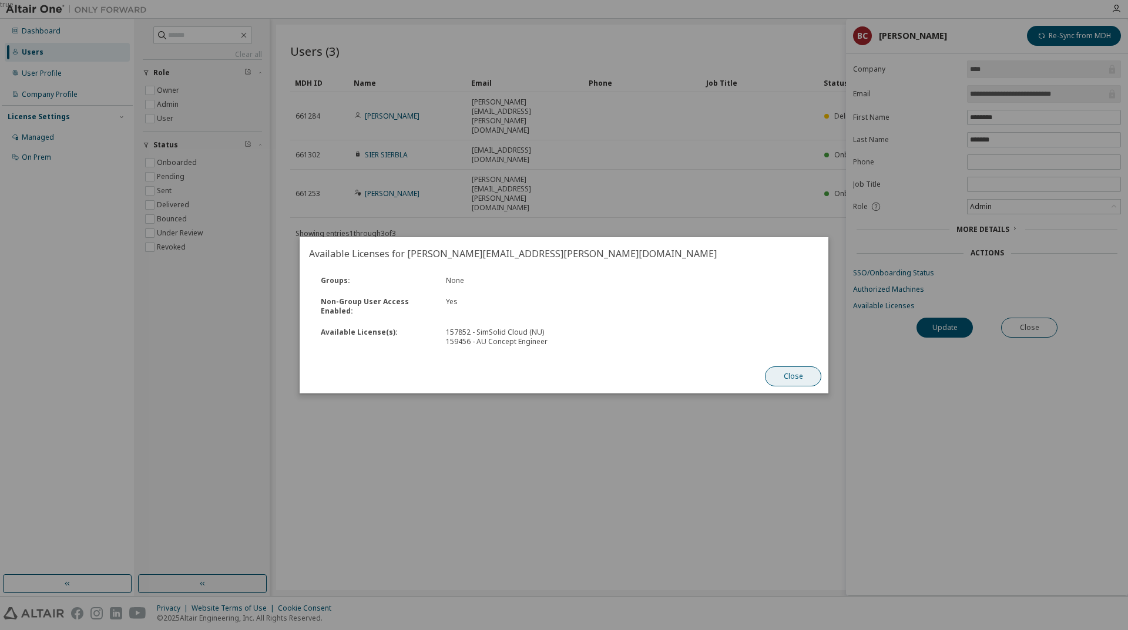
click at [808, 378] on button "Close" at bounding box center [793, 376] width 56 height 20
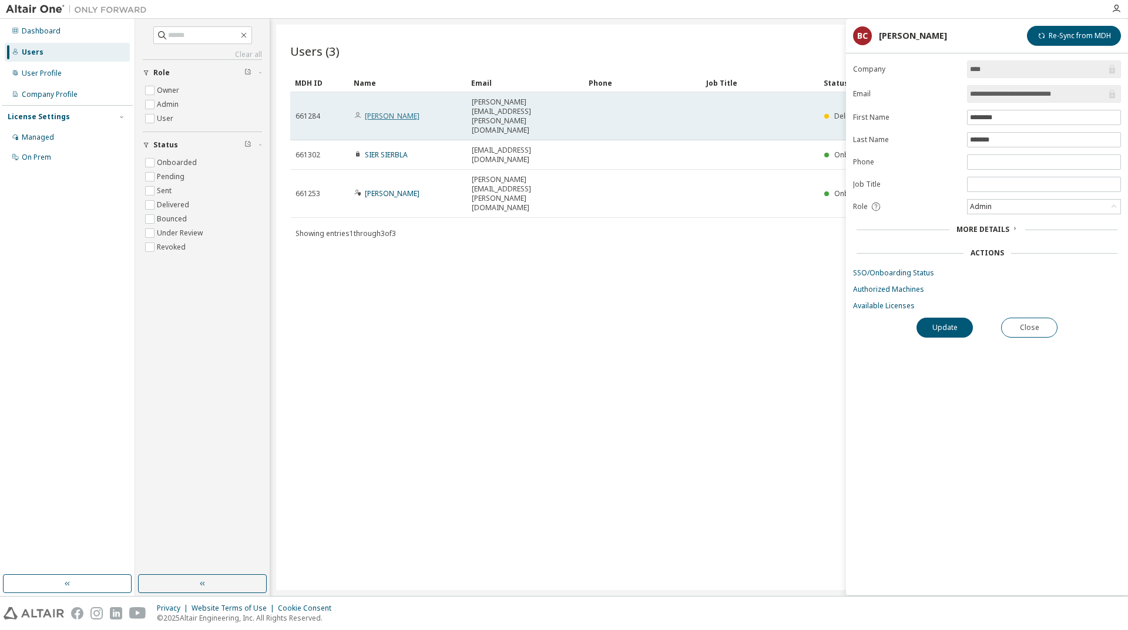
click at [409, 111] on link "[PERSON_NAME]" at bounding box center [392, 116] width 55 height 10
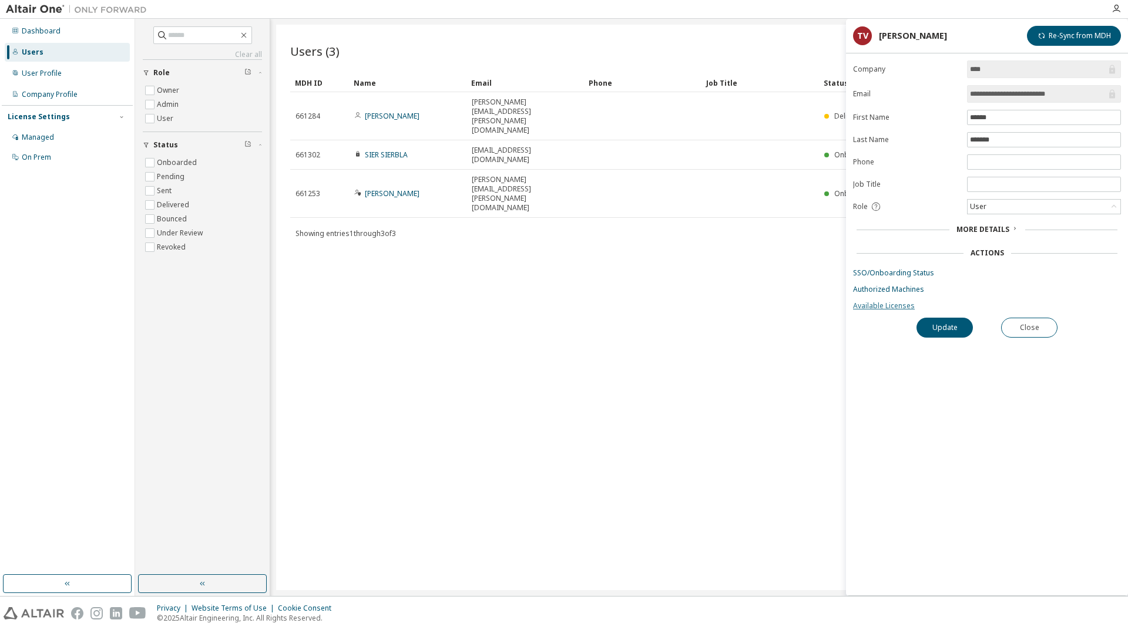
click at [887, 310] on link "Available Licenses" at bounding box center [987, 305] width 268 height 9
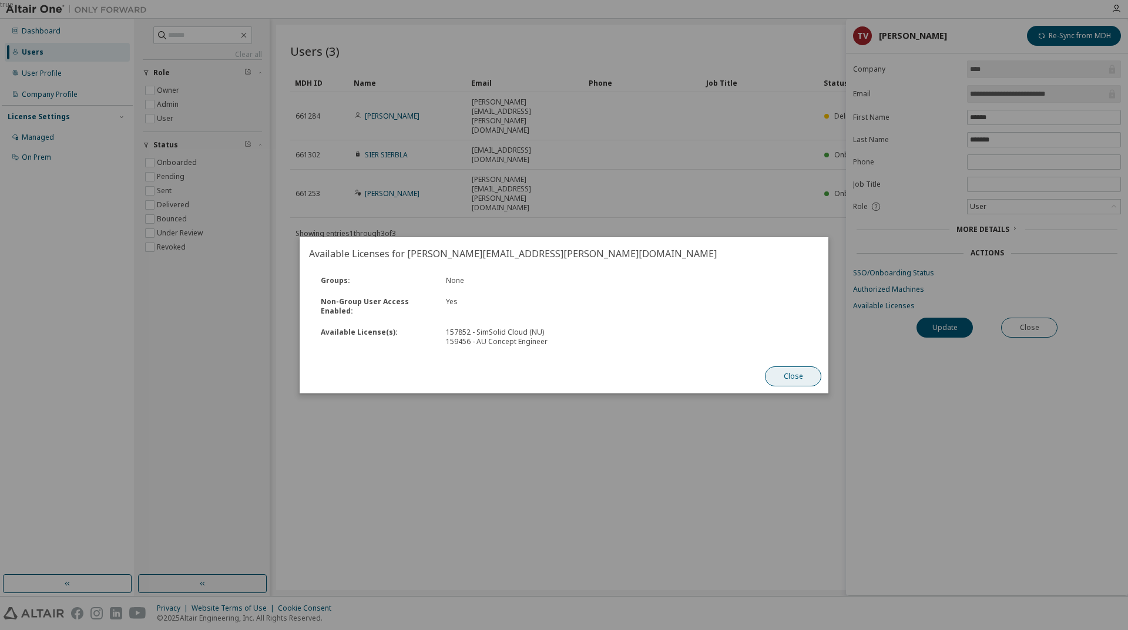
click at [792, 379] on button "Close" at bounding box center [793, 376] width 56 height 20
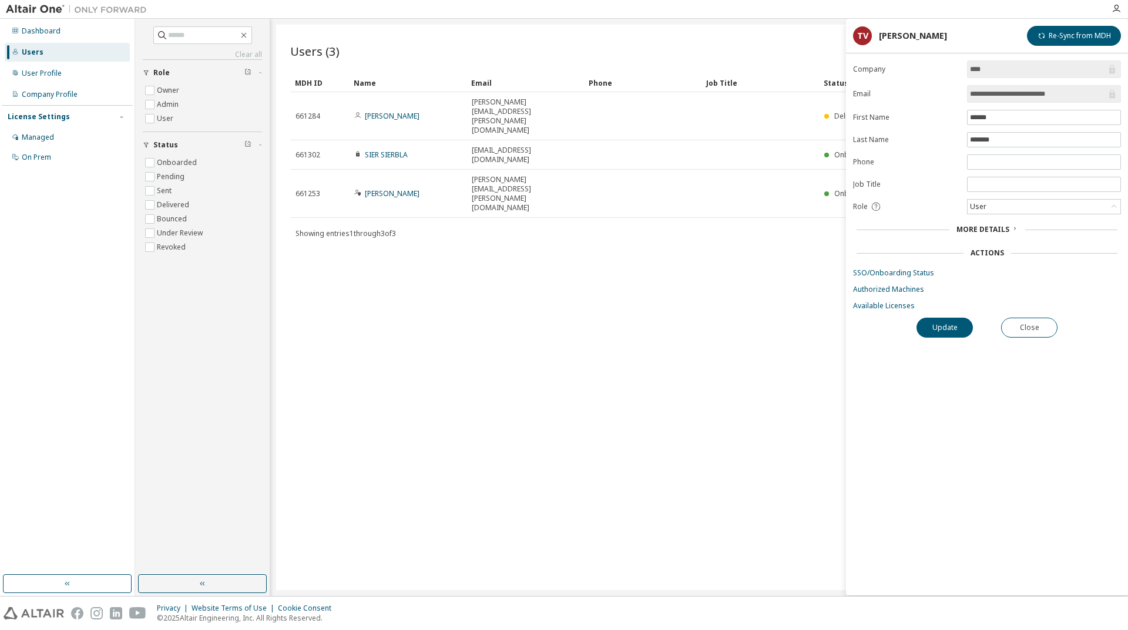
click at [702, 277] on div "Users (3) Import From CSV Export To CSV Add User Clear Load Save Save As Field …" at bounding box center [699, 308] width 846 height 566
click at [544, 242] on div "Users (3) Import From CSV Export To CSV Add User Clear Load Save Save As Field …" at bounding box center [699, 308] width 846 height 566
click at [38, 50] on div "Users" at bounding box center [33, 52] width 22 height 9
click at [30, 26] on div "Dashboard" at bounding box center [41, 30] width 39 height 9
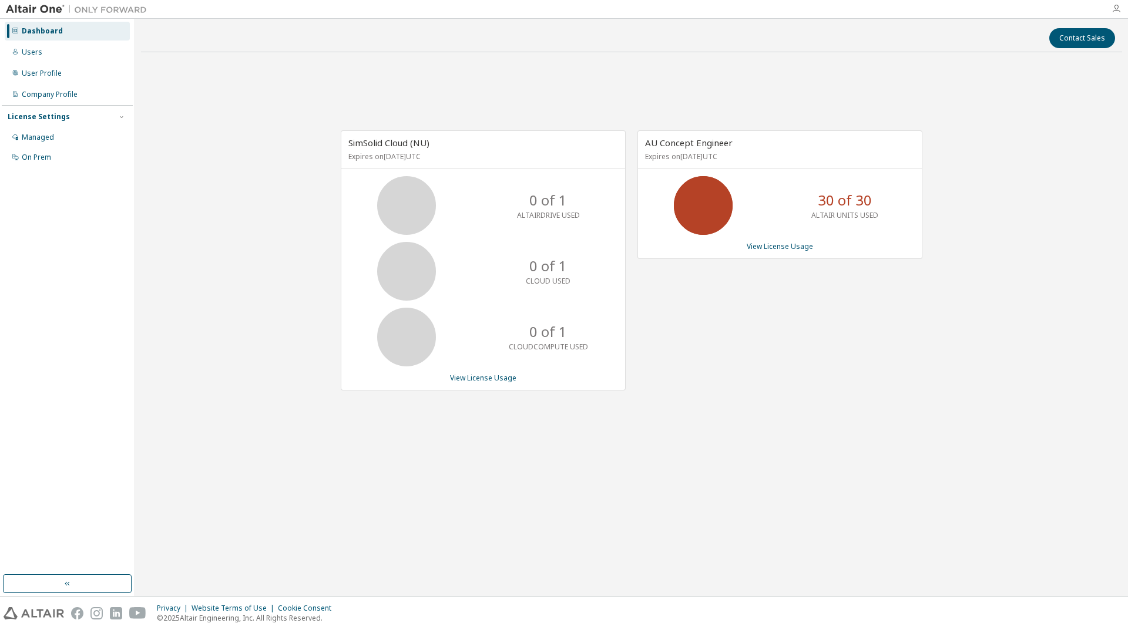
click at [1115, 7] on icon "button" at bounding box center [1115, 8] width 9 height 9
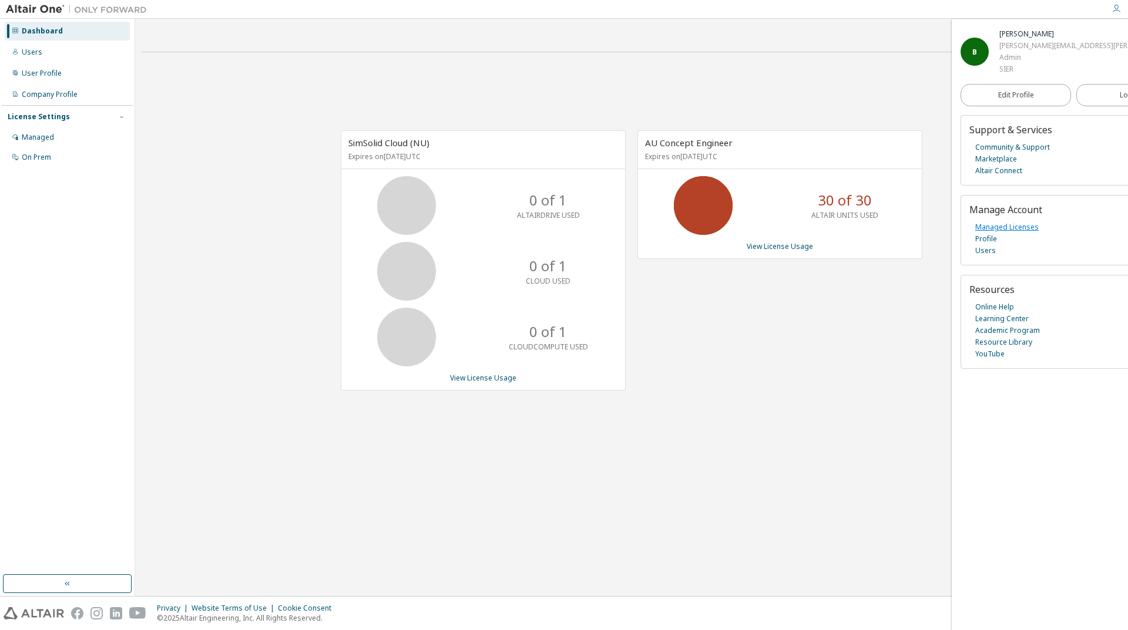
click at [1023, 228] on link "Managed Licenses" at bounding box center [1006, 227] width 63 height 12
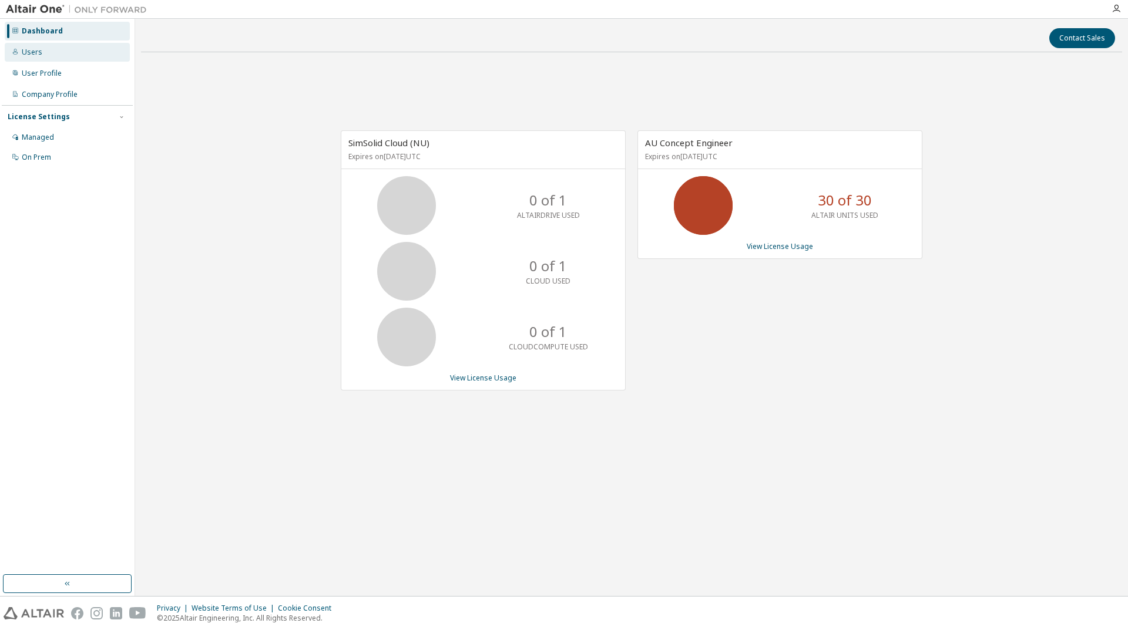
click at [38, 52] on div "Users" at bounding box center [32, 52] width 21 height 9
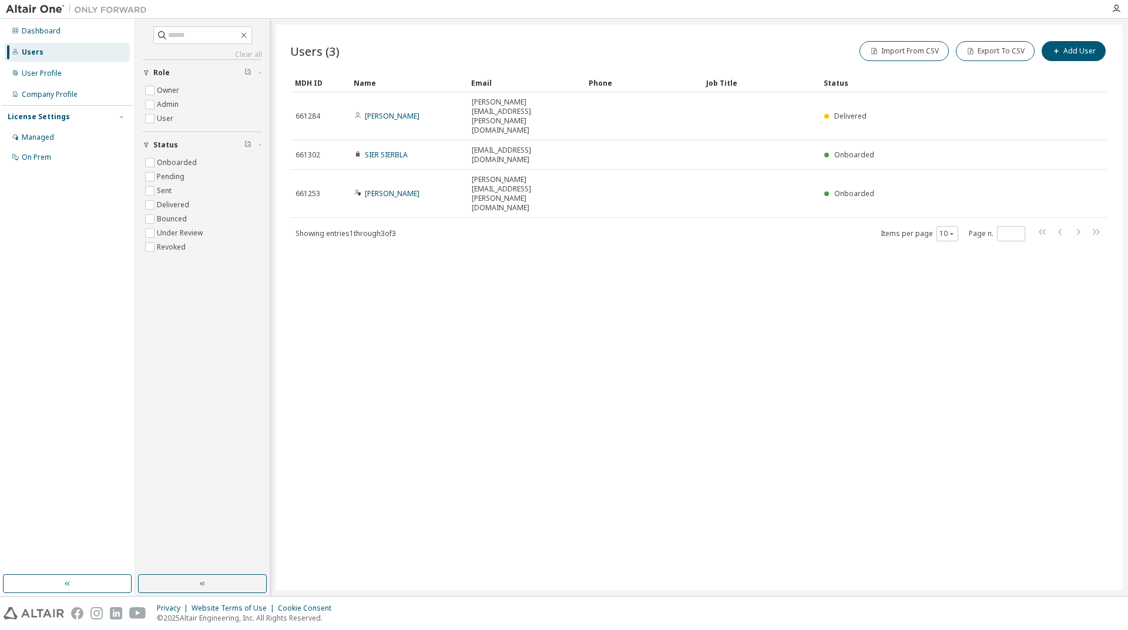
click at [504, 399] on div "Users (3) Import From CSV Export To CSV Add User Clear Load Save Save As Field …" at bounding box center [699, 308] width 846 height 566
click at [428, 281] on div "Users (3) Import From CSV Export To CSV Add User Clear Load Save Save As Field …" at bounding box center [699, 308] width 846 height 566
click at [31, 136] on div "Managed" at bounding box center [38, 137] width 32 height 9
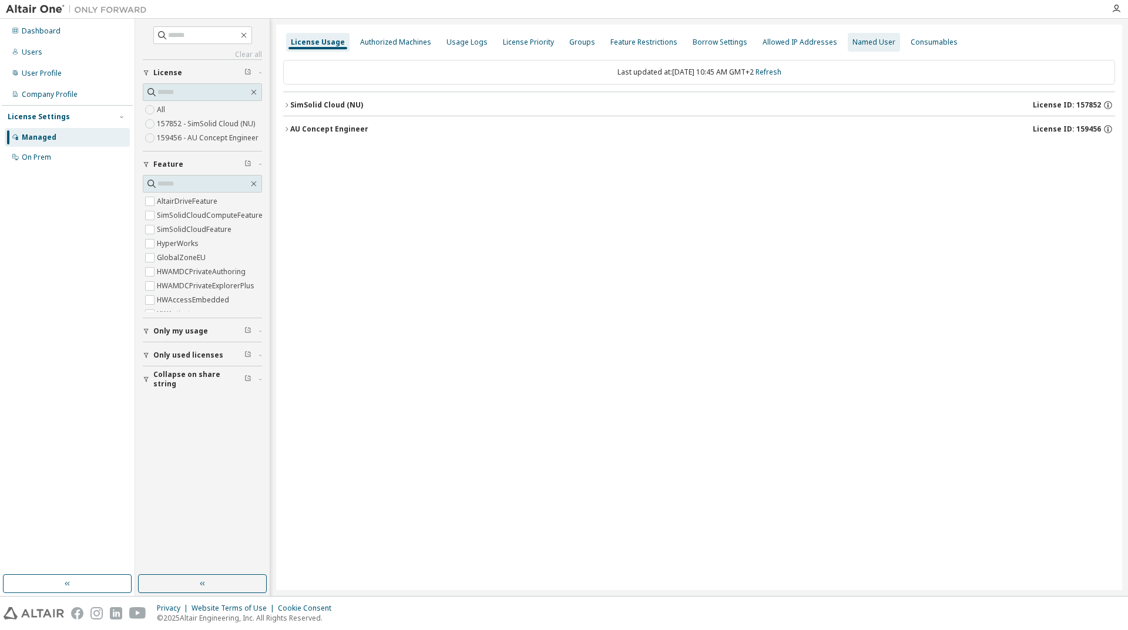
click at [860, 43] on div "Named User" at bounding box center [873, 42] width 43 height 9
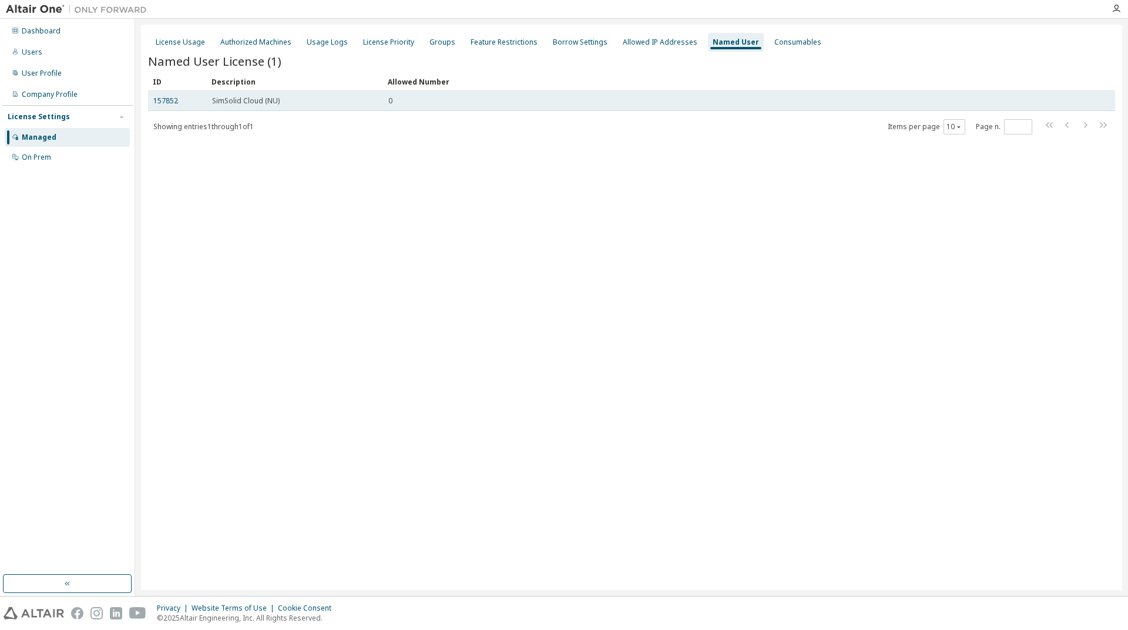
click at [410, 99] on div "0" at bounding box center [734, 100] width 693 height 9
click at [159, 104] on link "157852" at bounding box center [165, 101] width 25 height 10
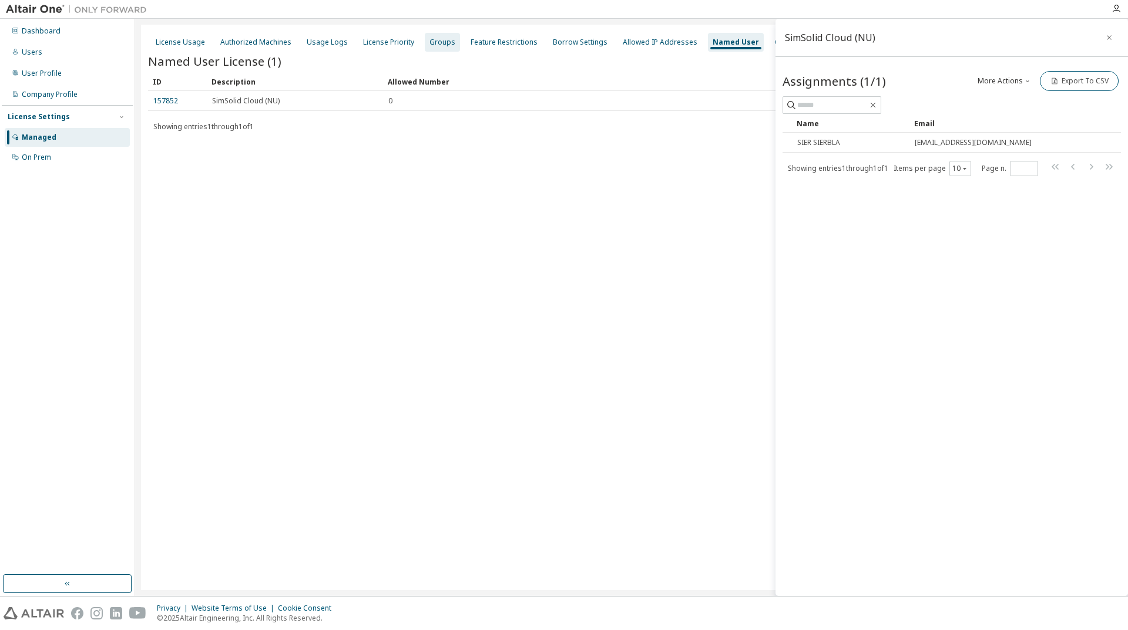
click at [438, 41] on div "Groups" at bounding box center [442, 42] width 26 height 9
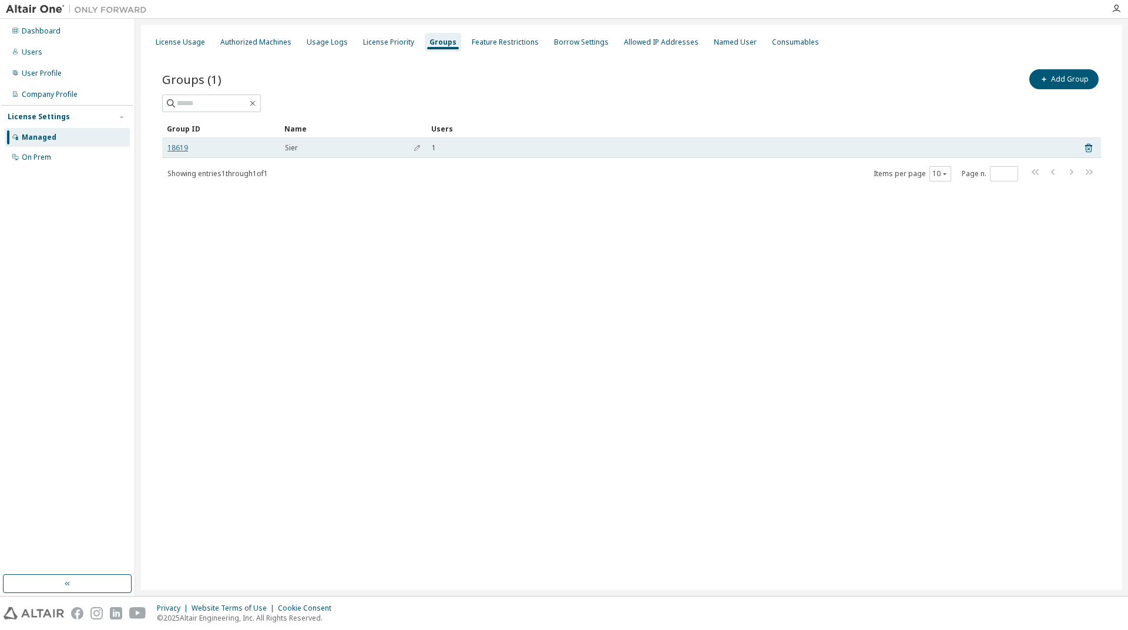
click at [179, 150] on link "18619" at bounding box center [177, 147] width 21 height 9
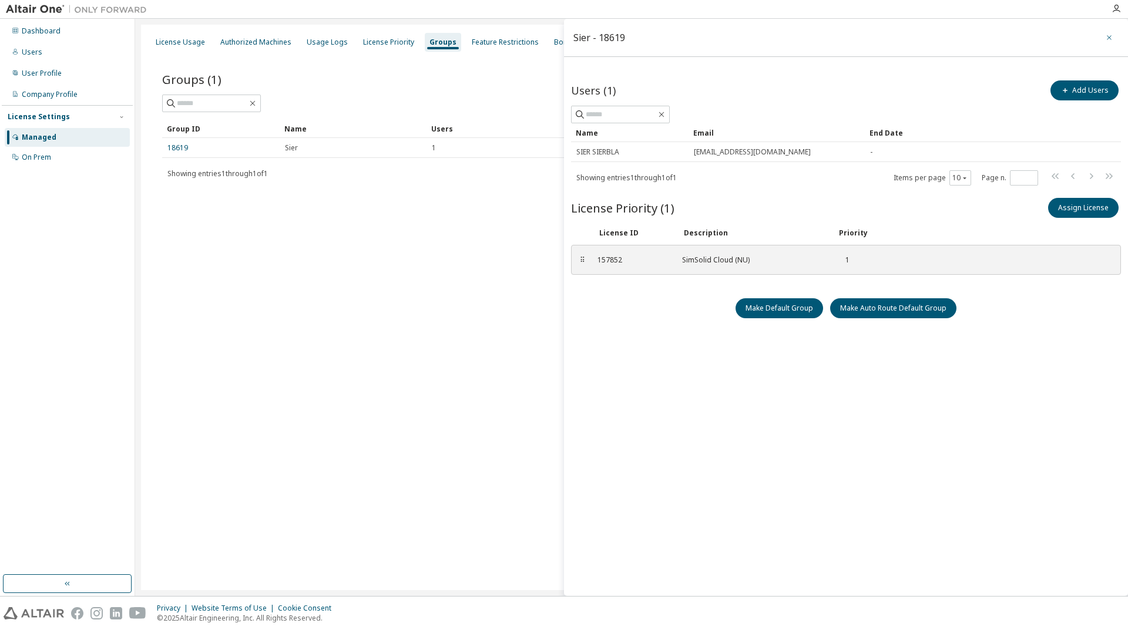
click at [1108, 36] on icon "button" at bounding box center [1109, 37] width 5 height 5
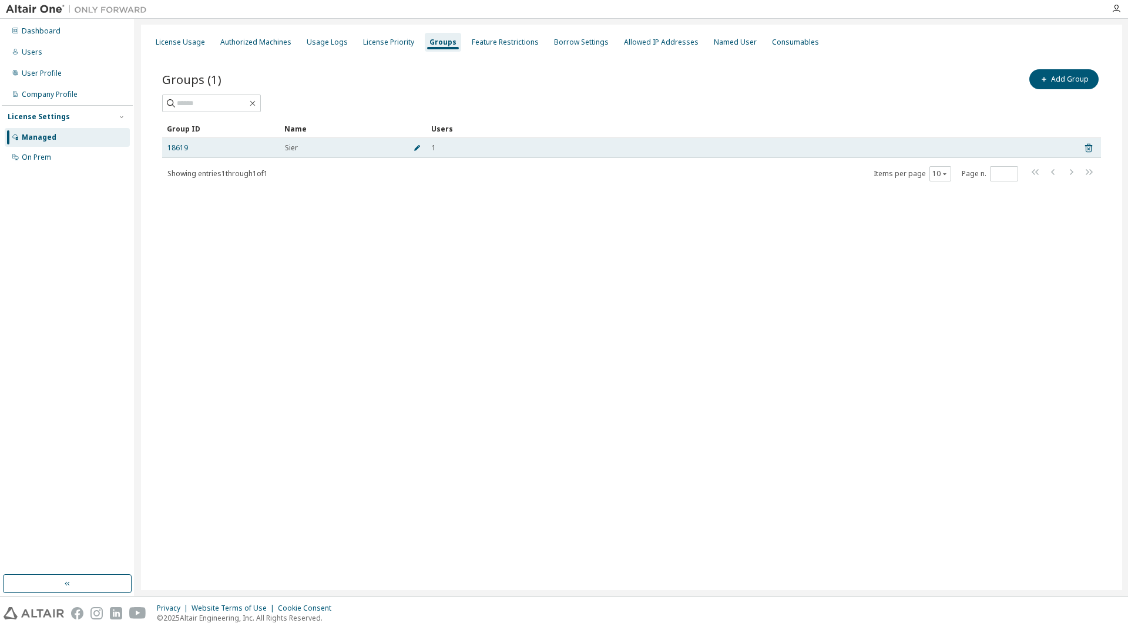
click at [416, 148] on icon "button" at bounding box center [417, 148] width 6 height 6
click at [1091, 150] on icon at bounding box center [1088, 151] width 7 height 9
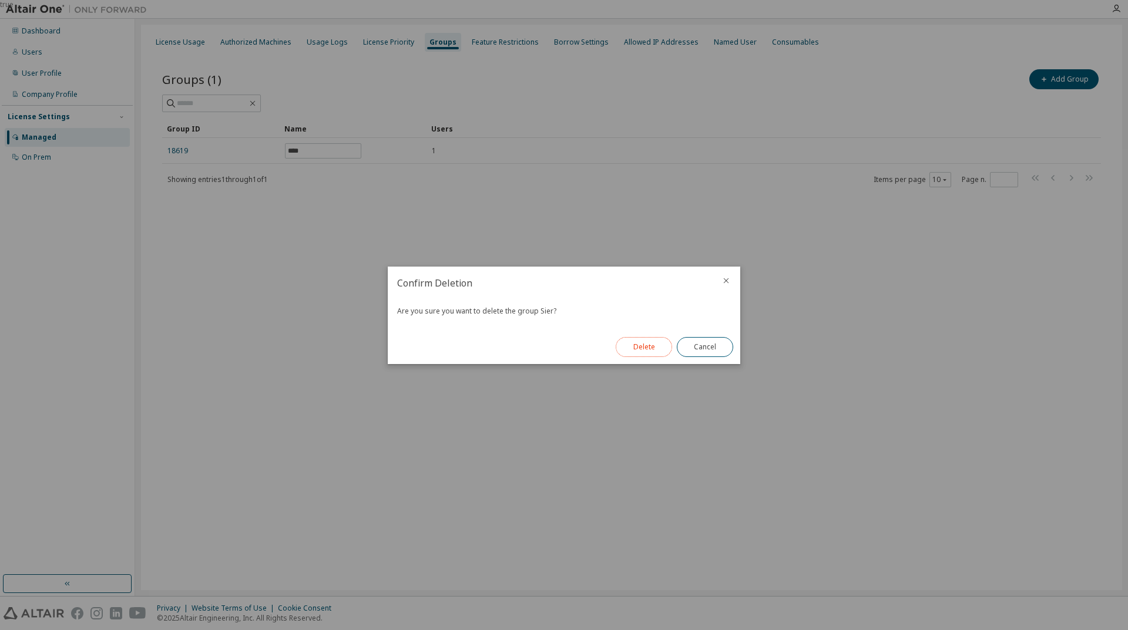
click at [645, 350] on button "Delete" at bounding box center [644, 347] width 56 height 20
click at [718, 350] on button "Close" at bounding box center [705, 347] width 56 height 20
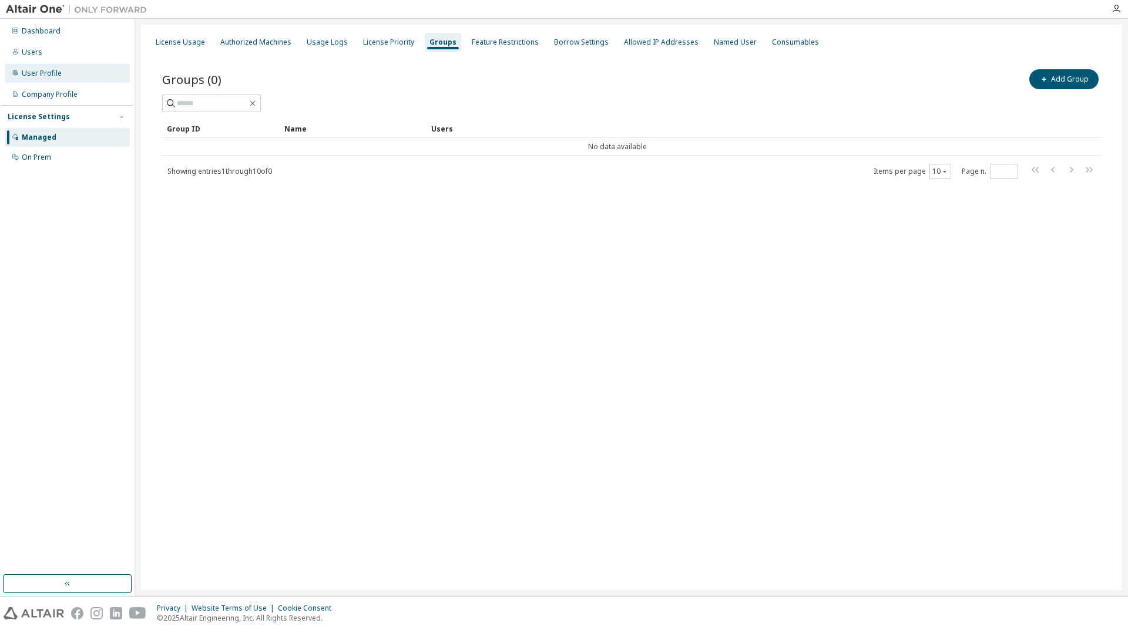
click at [37, 79] on div "User Profile" at bounding box center [67, 73] width 125 height 19
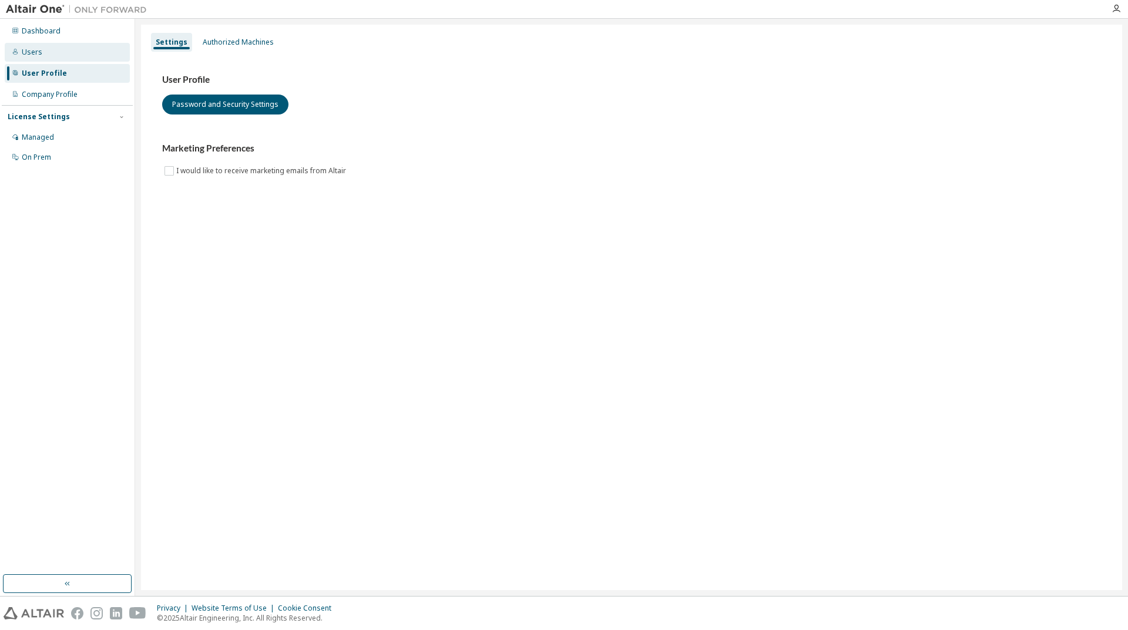
click at [41, 51] on div "Users" at bounding box center [67, 52] width 125 height 19
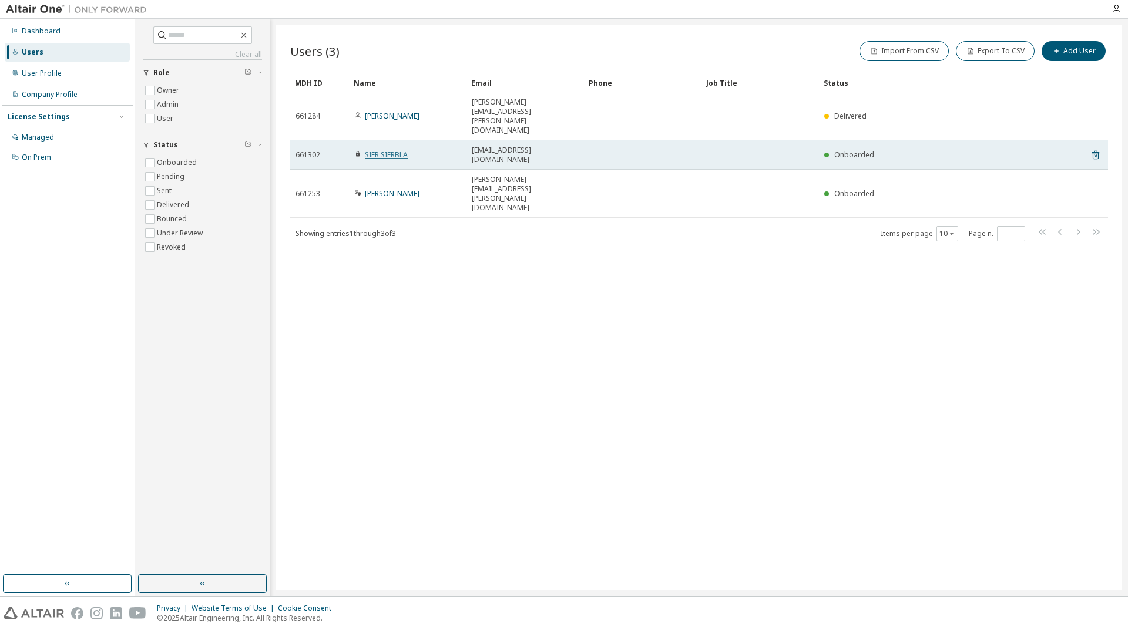
click at [405, 150] on link "SIER SIERBLA" at bounding box center [386, 155] width 43 height 10
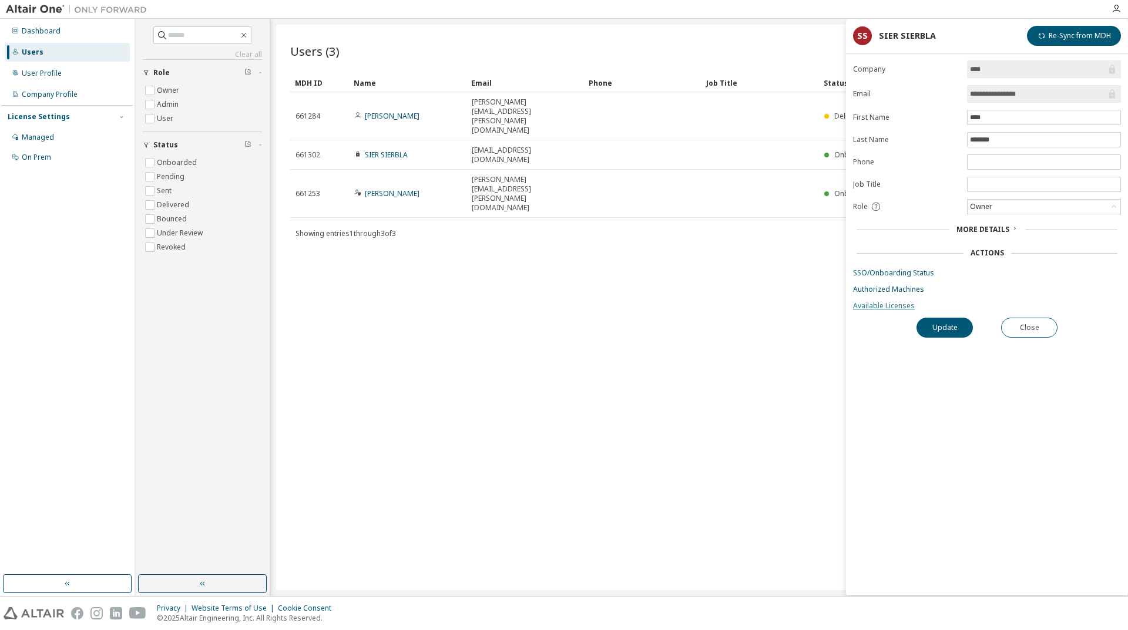
click at [896, 303] on link "Available Licenses" at bounding box center [987, 305] width 268 height 9
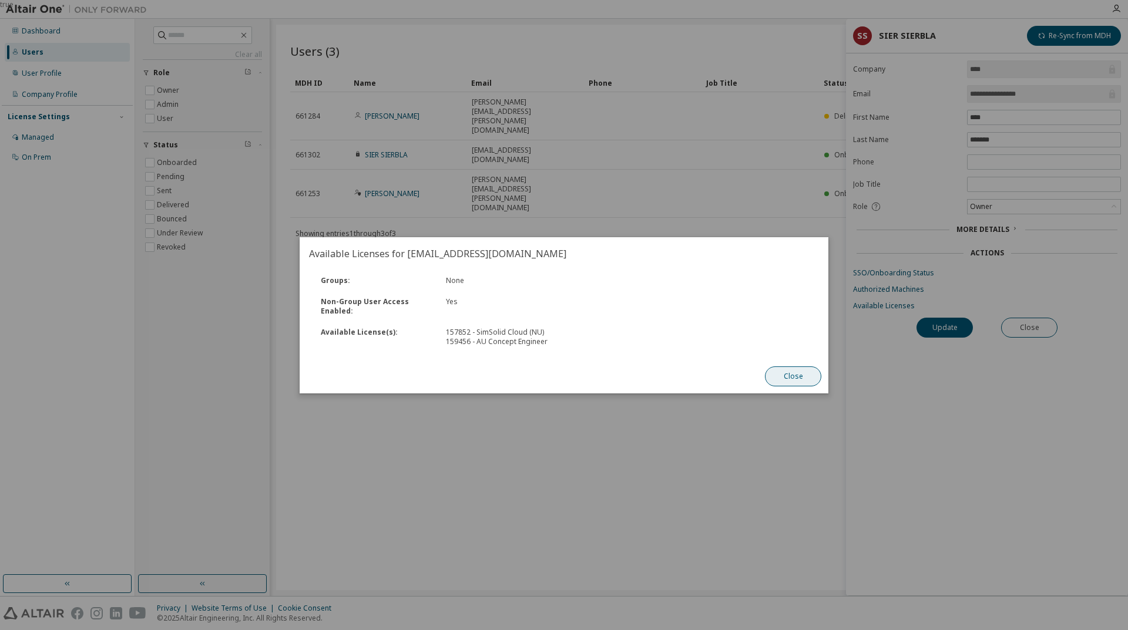
click at [798, 376] on button "Close" at bounding box center [793, 376] width 56 height 20
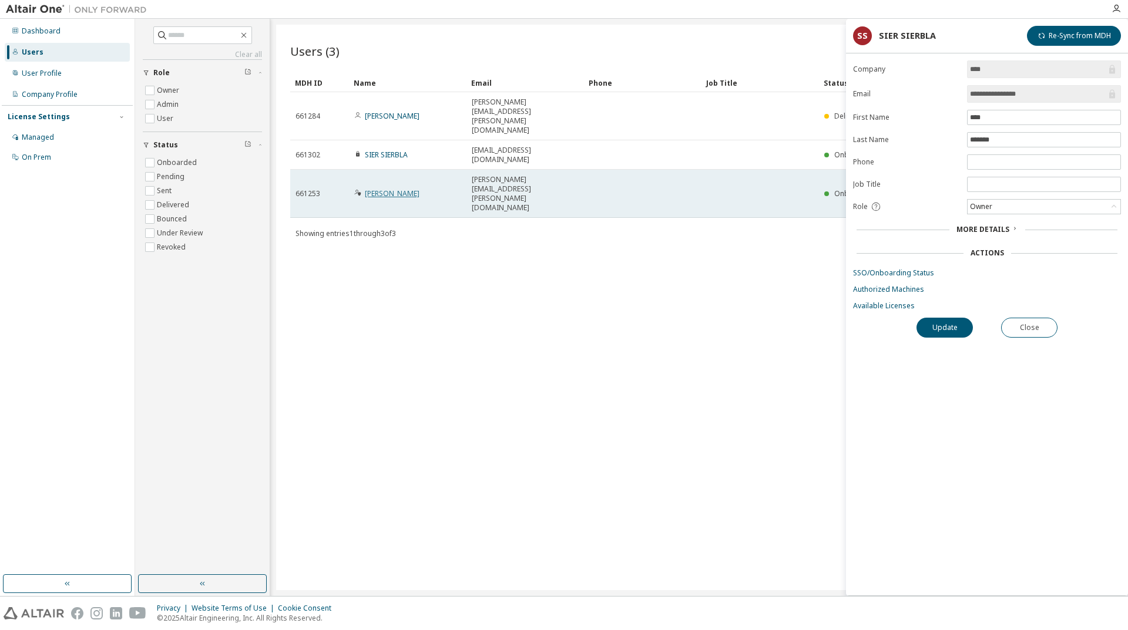
click at [413, 189] on link "[PERSON_NAME]" at bounding box center [392, 194] width 55 height 10
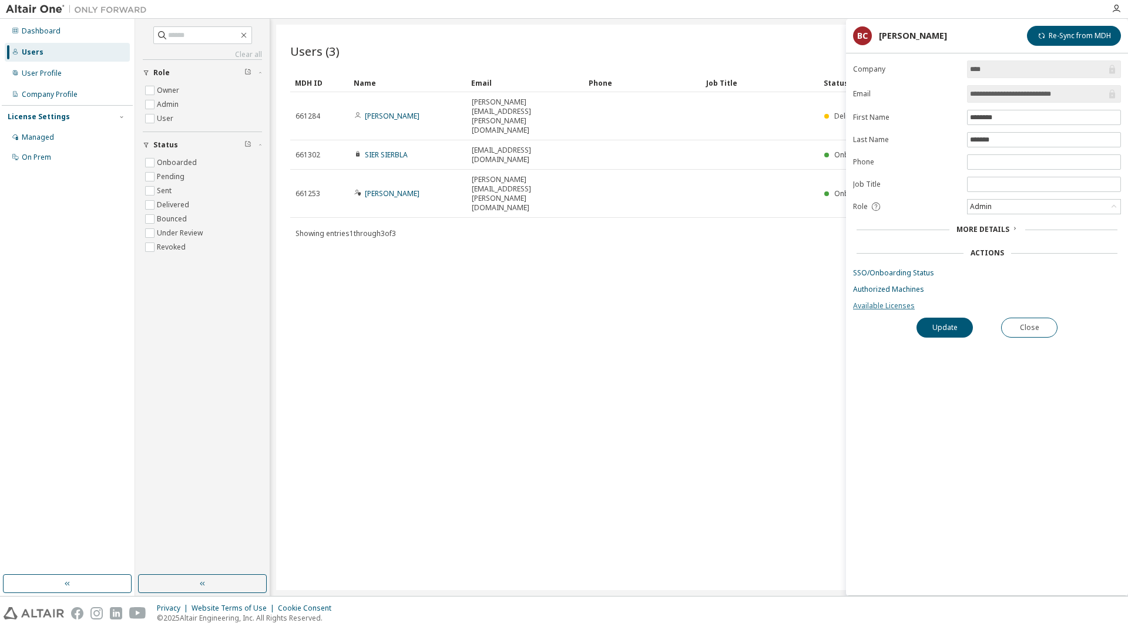
click at [892, 308] on link "Available Licenses" at bounding box center [987, 305] width 268 height 9
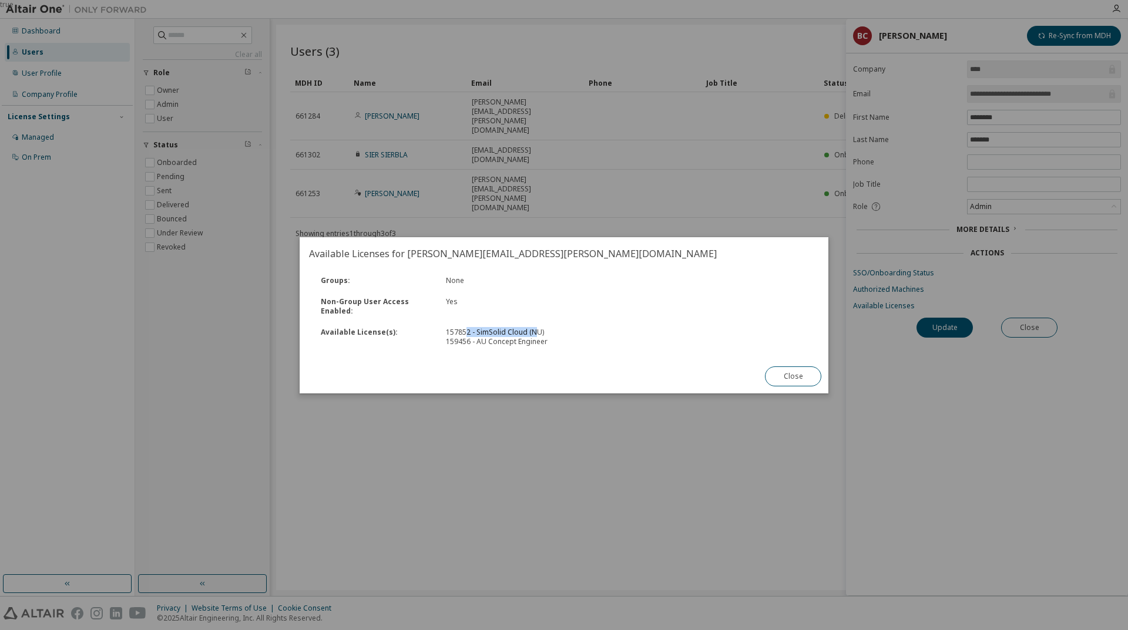
drag, startPoint x: 468, startPoint y: 332, endPoint x: 535, endPoint y: 332, distance: 67.5
click at [535, 332] on div "157852 - SimSolid Cloud (NU)" at bounding box center [533, 332] width 174 height 9
drag, startPoint x: 492, startPoint y: 337, endPoint x: 522, endPoint y: 342, distance: 30.4
click at [522, 342] on div "159456 - AU Concept Engineer" at bounding box center [533, 341] width 174 height 9
drag, startPoint x: 546, startPoint y: 342, endPoint x: 401, endPoint y: 344, distance: 144.5
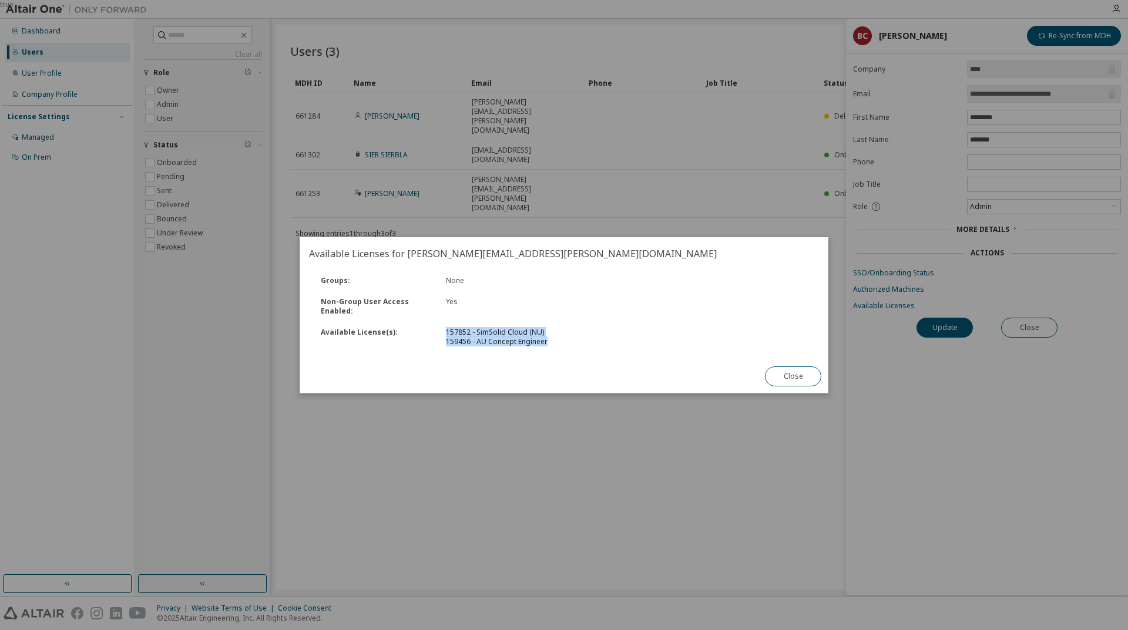
click at [398, 344] on div "Available License(s) : 157852 - SimSolid Cloud (NU) 159456 - AU Concept Engineer" at bounding box center [564, 337] width 512 height 31
click at [800, 379] on button "Close" at bounding box center [793, 376] width 56 height 20
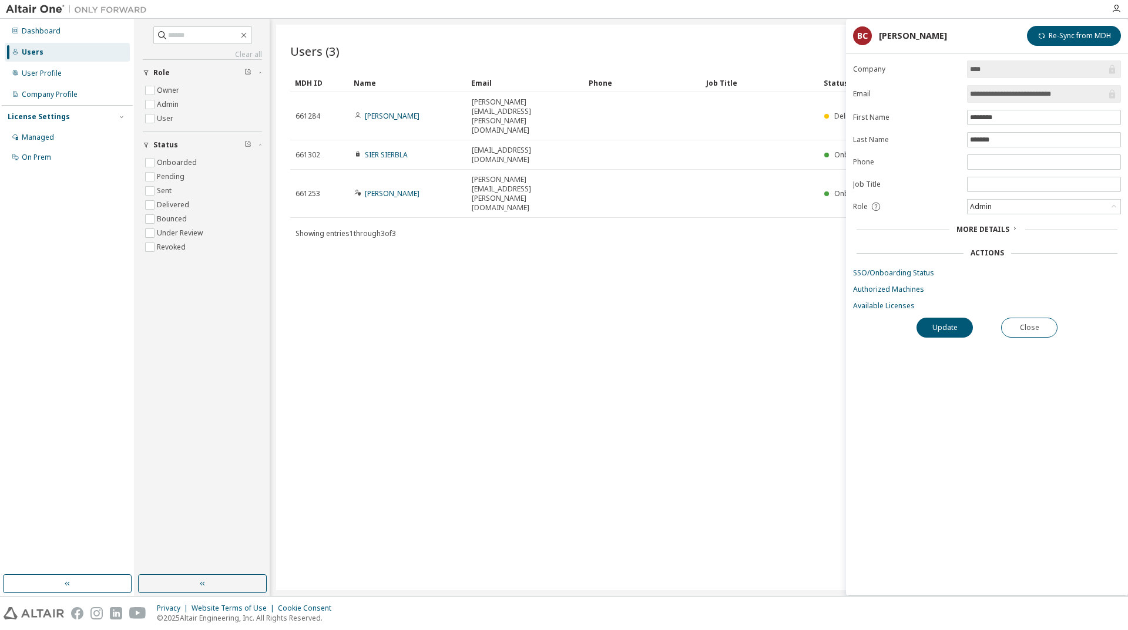
click at [550, 386] on div "Users (3) Import From CSV Export To CSV Add User Clear Load Save Save As Field …" at bounding box center [699, 308] width 846 height 566
click at [523, 325] on div "Users (3) Import From CSV Export To CSV Add User Clear Load Save Save As Field …" at bounding box center [699, 308] width 846 height 566
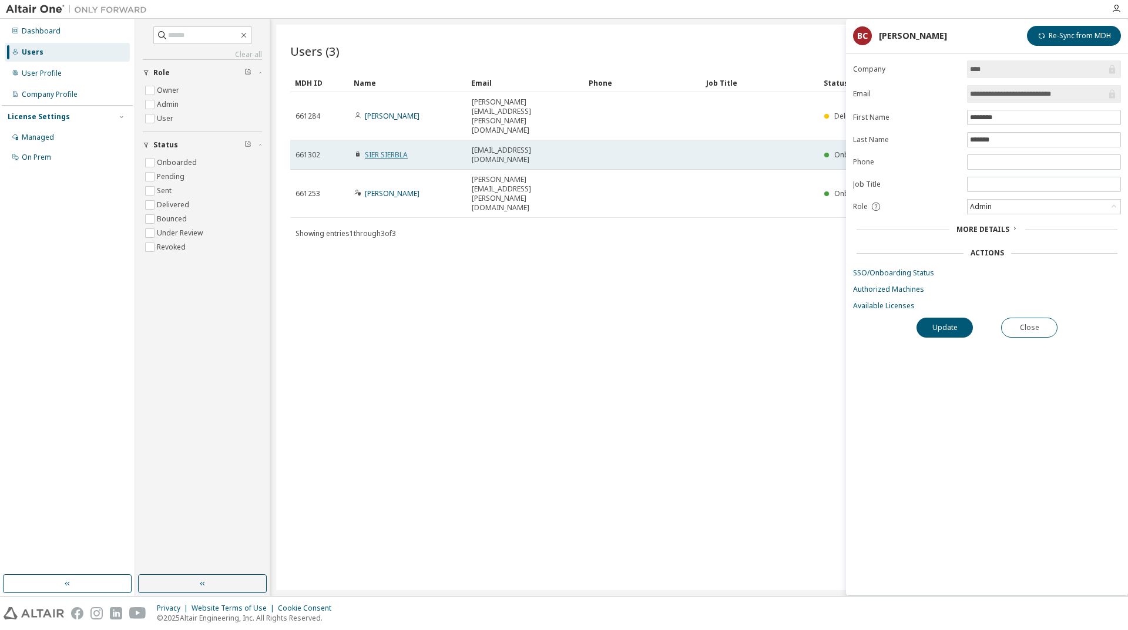
click at [384, 150] on link "SIER SIERBLA" at bounding box center [386, 155] width 43 height 10
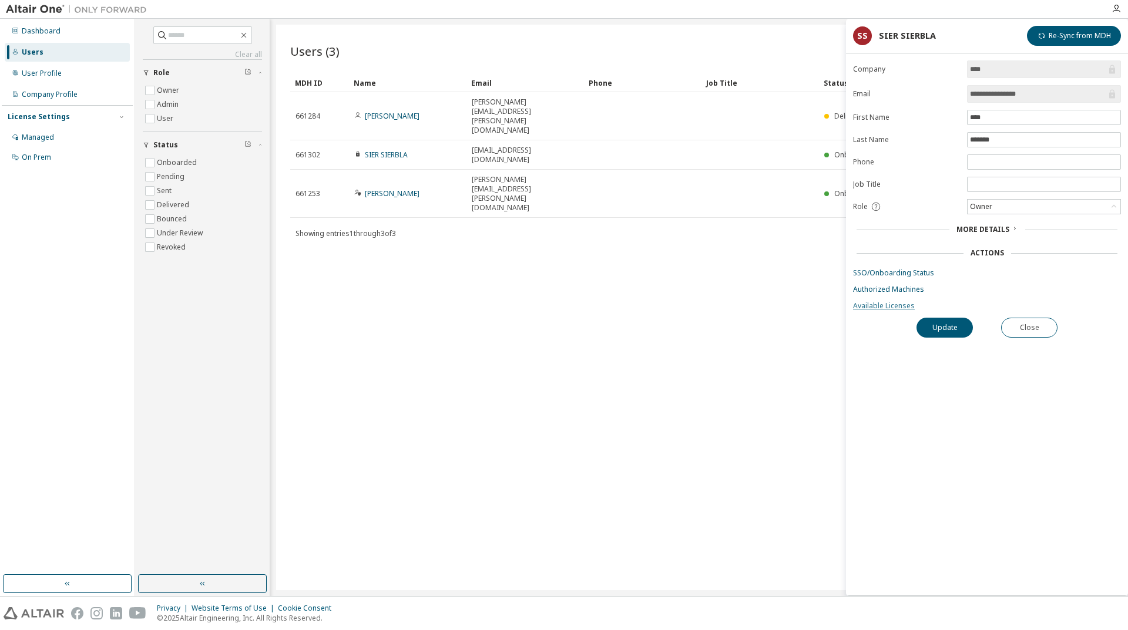
click at [881, 305] on link "Available Licenses" at bounding box center [987, 305] width 268 height 9
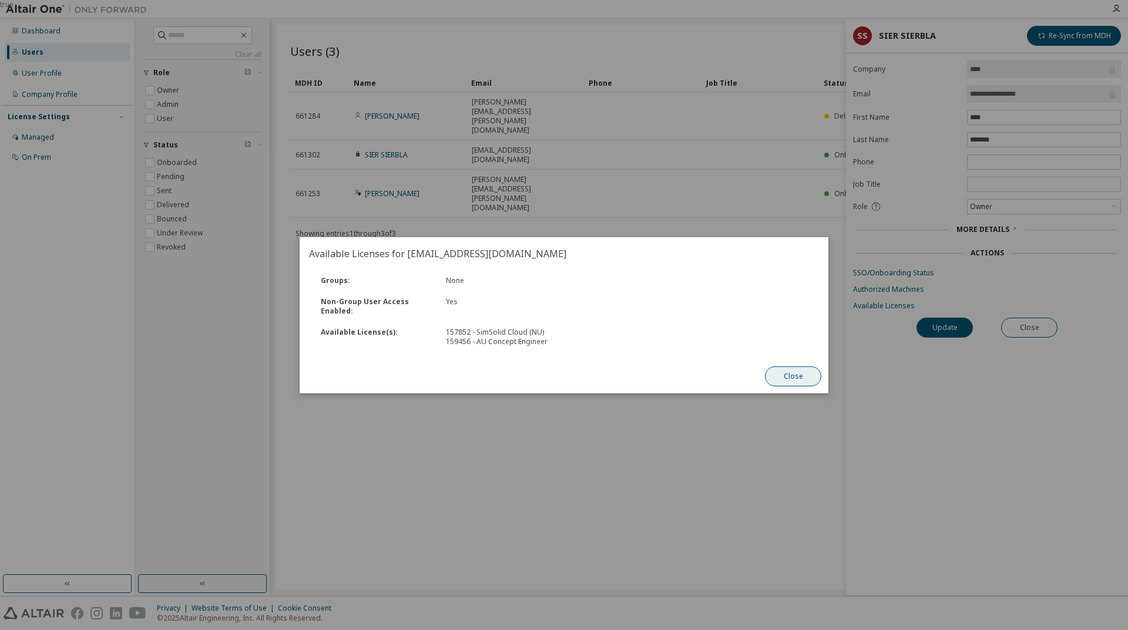
click at [802, 372] on button "Close" at bounding box center [793, 376] width 56 height 20
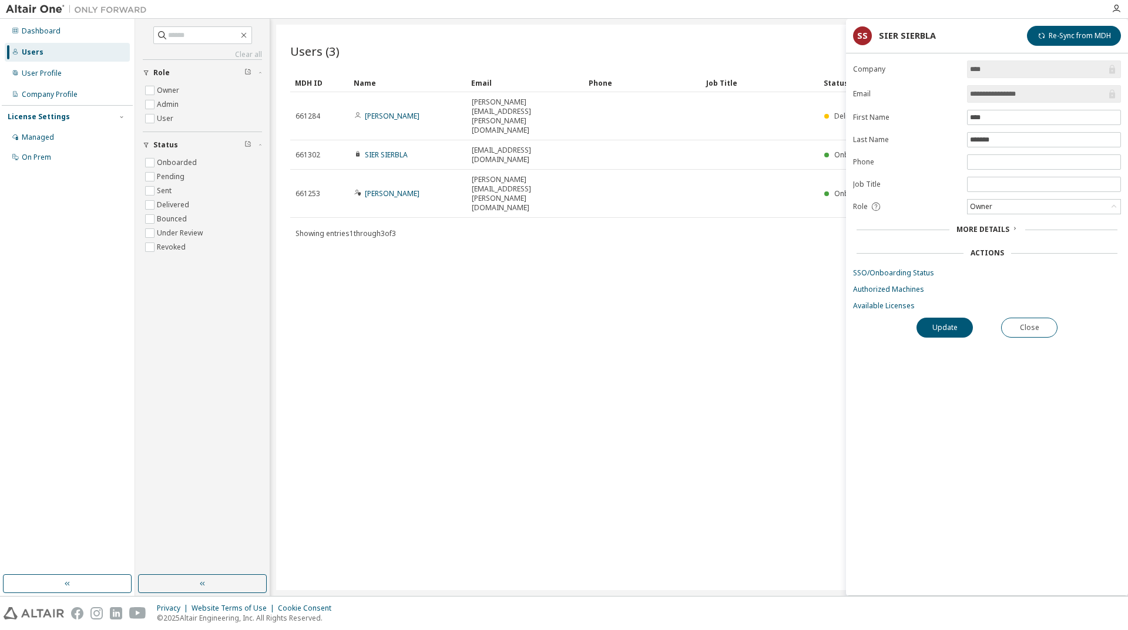
click at [873, 281] on form "**********" at bounding box center [987, 185] width 268 height 250
click at [875, 286] on link "Authorized Machines" at bounding box center [987, 289] width 268 height 9
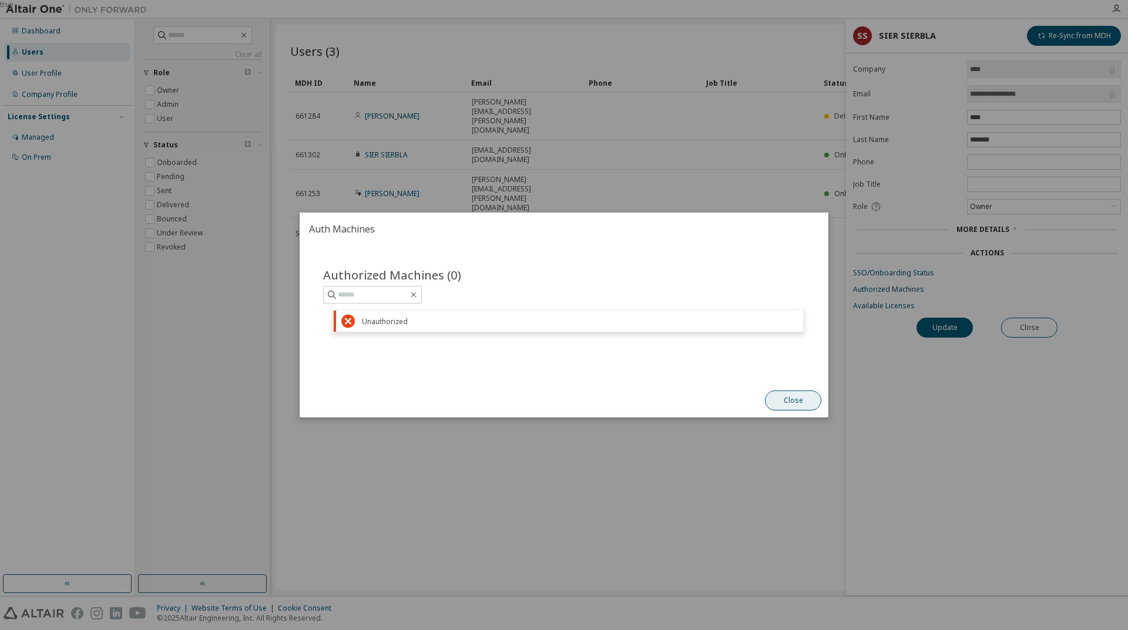
click at [809, 400] on button "Close" at bounding box center [793, 401] width 56 height 20
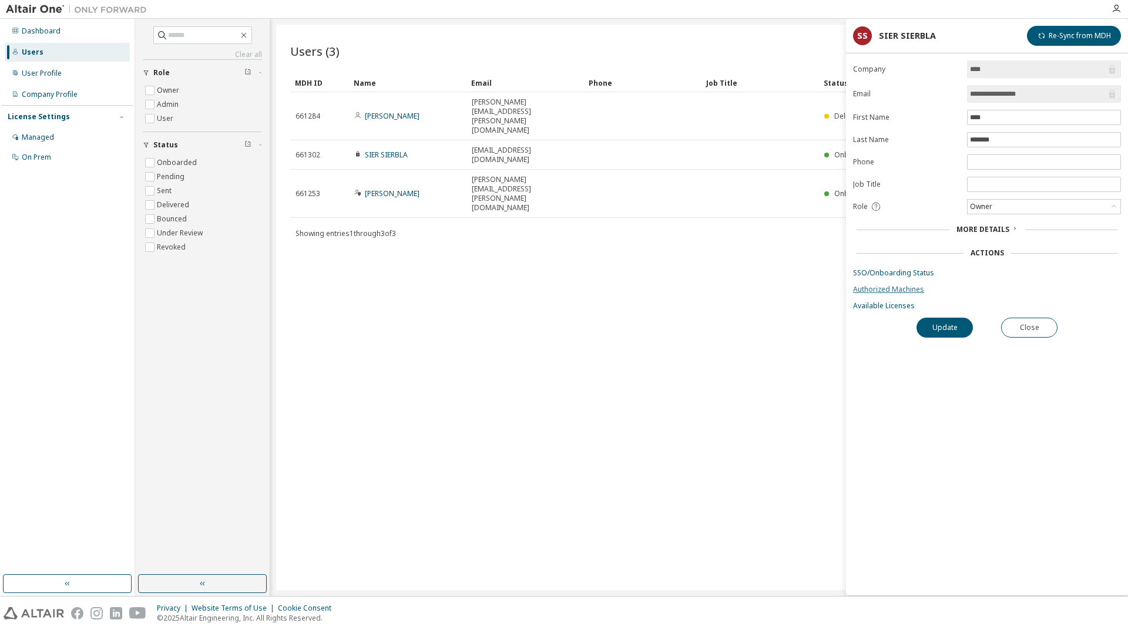
click at [886, 290] on link "Authorized Machines" at bounding box center [987, 289] width 268 height 9
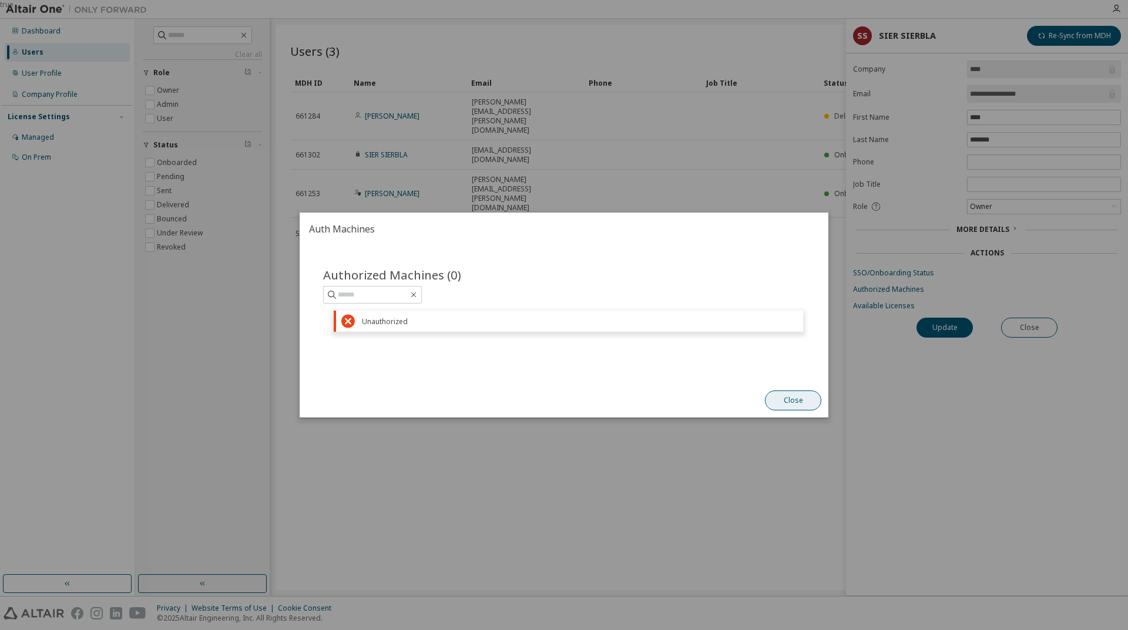
click at [807, 402] on button "Close" at bounding box center [793, 401] width 56 height 20
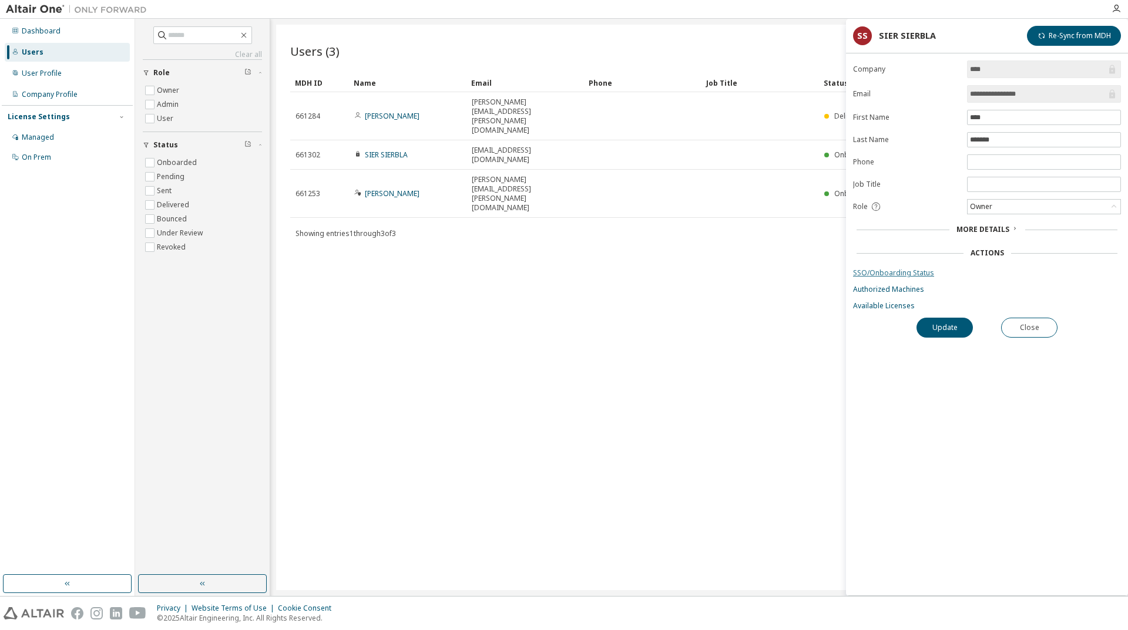
click at [878, 275] on link "SSO/Onboarding Status" at bounding box center [987, 272] width 268 height 9
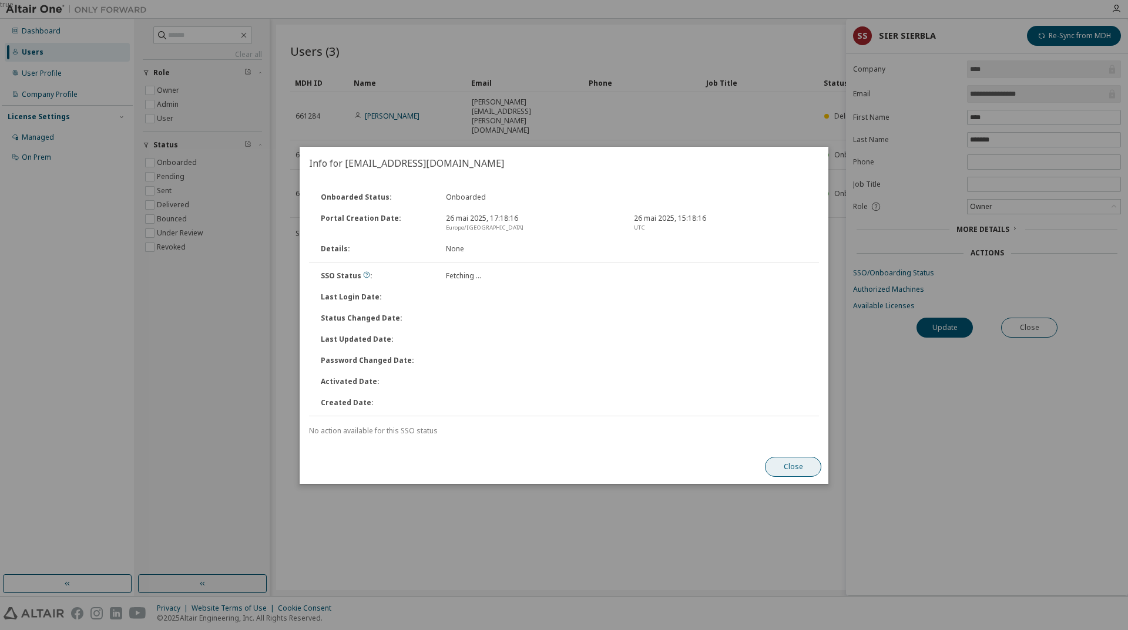
click at [799, 468] on div "Info for [EMAIL_ADDRESS][DOMAIN_NAME] Onboarded Status : Onboarded Portal Creat…" at bounding box center [564, 315] width 529 height 337
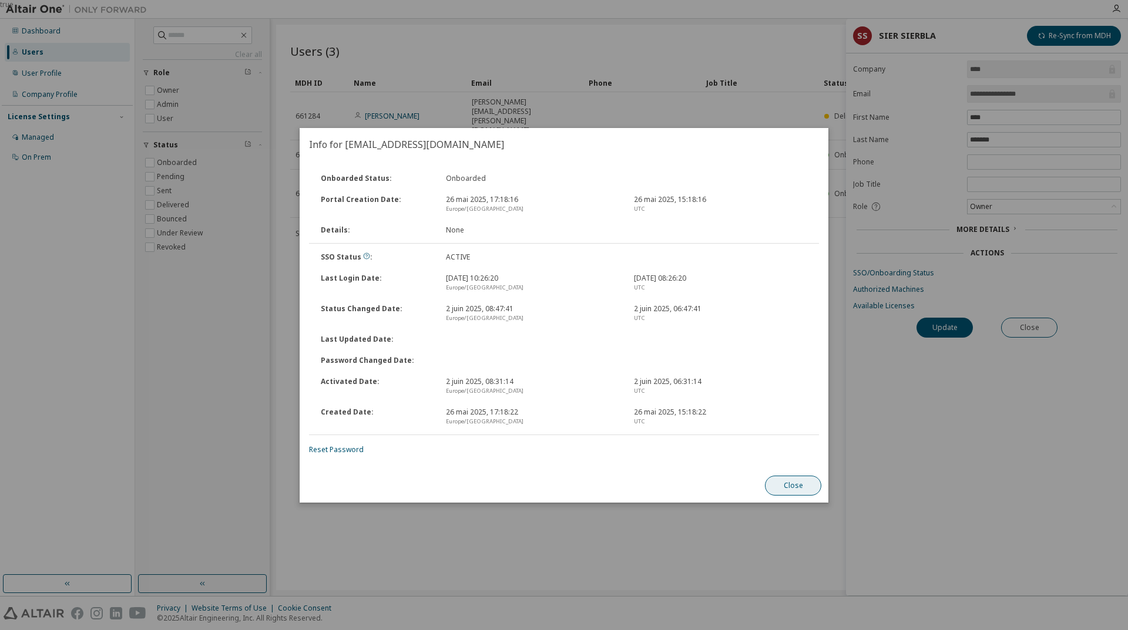
click at [806, 479] on button "Close" at bounding box center [793, 486] width 56 height 20
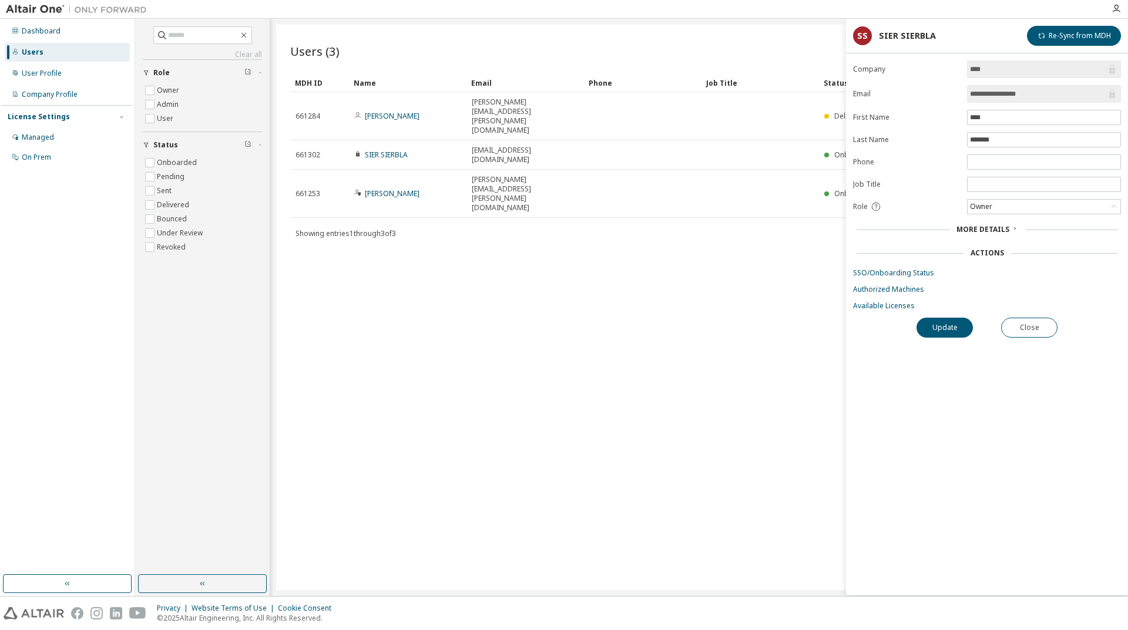
click at [711, 338] on div "Users (3) Import From CSV Export To CSV Add User Clear Load Save Save As Field …" at bounding box center [699, 308] width 846 height 566
click at [27, 52] on div "Users" at bounding box center [33, 52] width 22 height 9
click at [1030, 331] on button "Close" at bounding box center [1029, 328] width 56 height 20
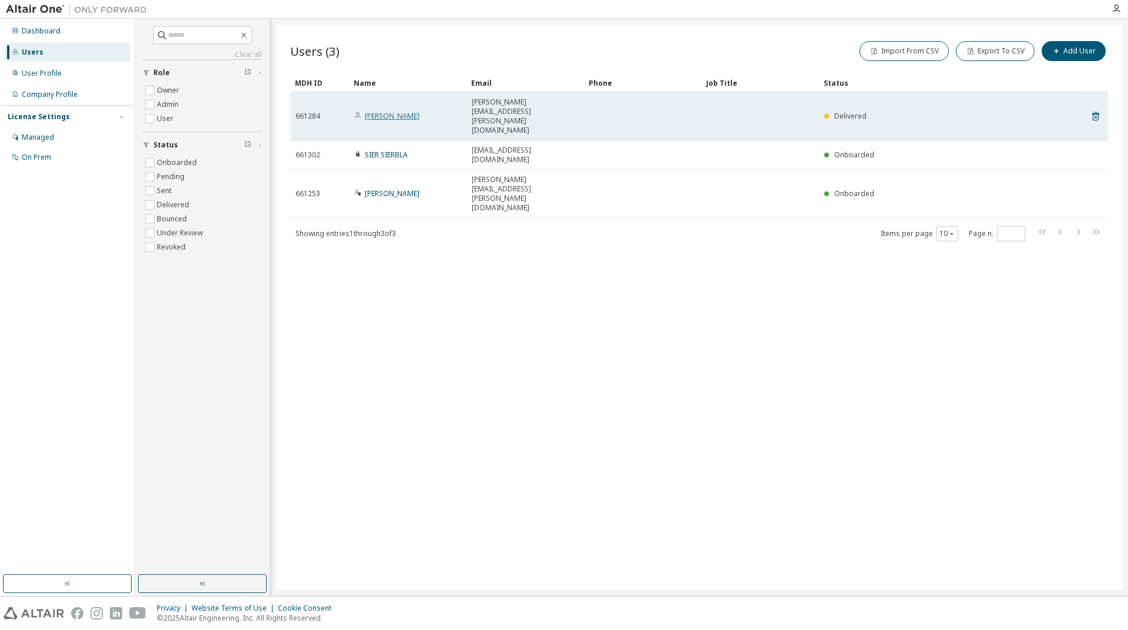
click at [382, 111] on link "[PERSON_NAME]" at bounding box center [392, 116] width 55 height 10
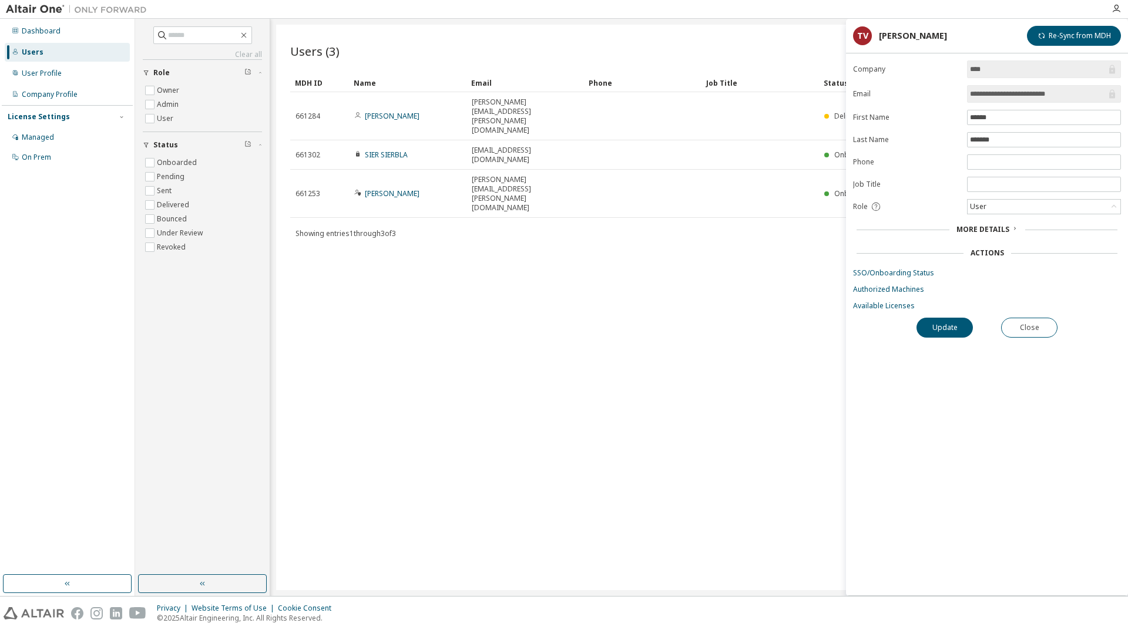
click at [603, 349] on div "Users (3) Import From CSV Export To CSV Add User Clear Load Save Save As Field …" at bounding box center [699, 308] width 846 height 566
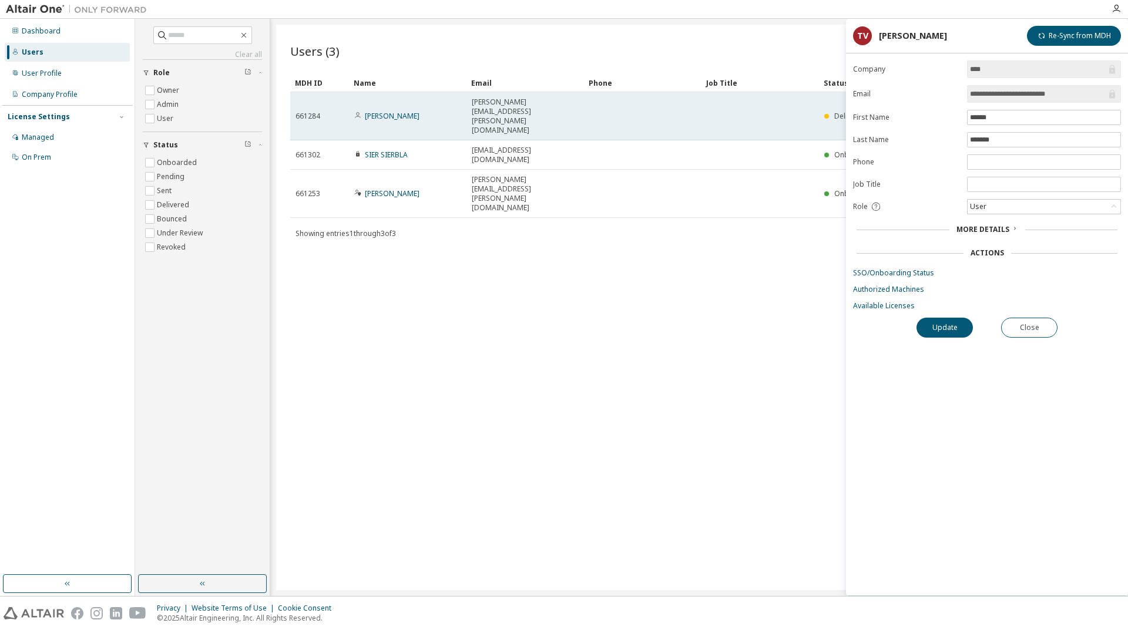
click at [401, 96] on td "[PERSON_NAME]" at bounding box center [407, 116] width 117 height 48
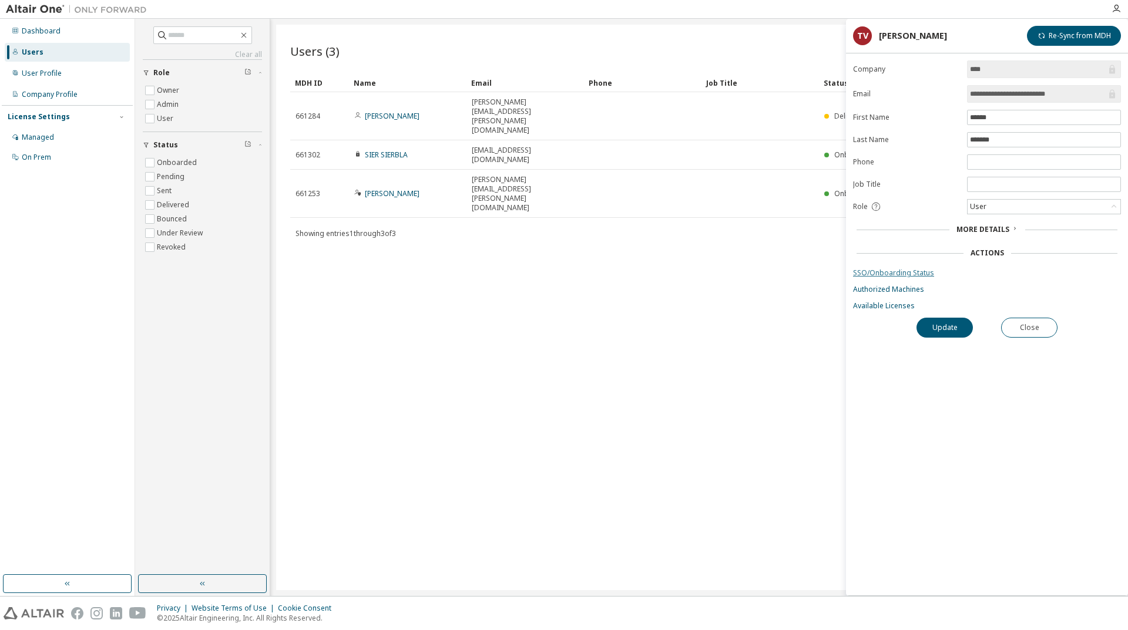
click at [882, 271] on link "SSO/Onboarding Status" at bounding box center [987, 272] width 268 height 9
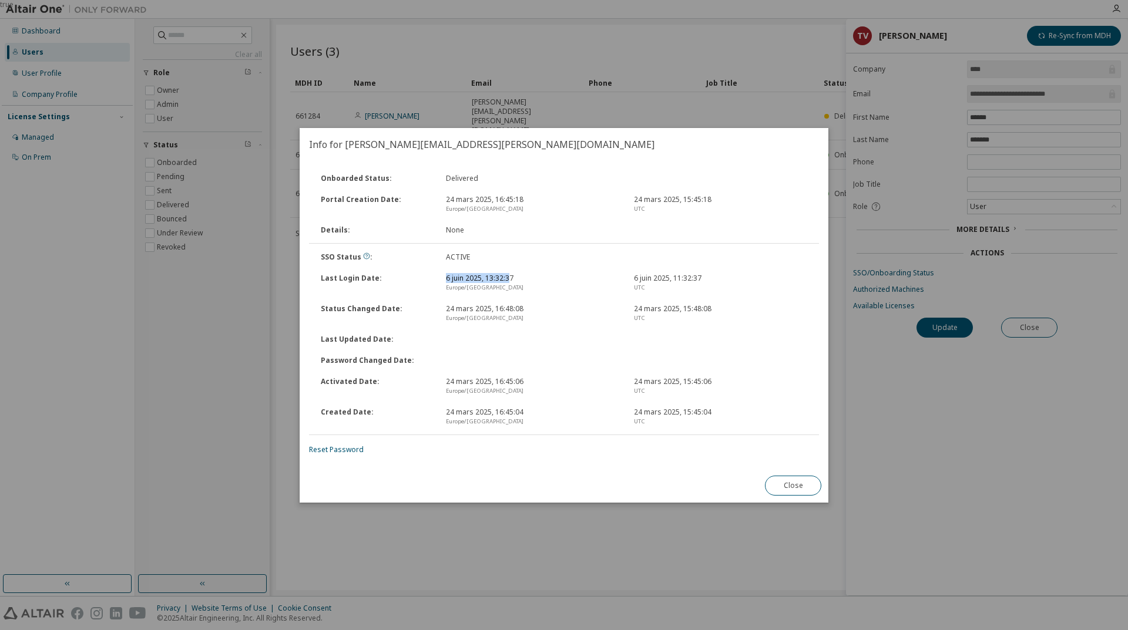
drag, startPoint x: 448, startPoint y: 278, endPoint x: 515, endPoint y: 277, distance: 67.0
click at [512, 277] on div "6 juin 2025, 13:32:37 [GEOGRAPHIC_DATA]/[GEOGRAPHIC_DATA]" at bounding box center [533, 283] width 188 height 19
click at [792, 490] on button "Close" at bounding box center [793, 486] width 56 height 20
